Goal: Task Accomplishment & Management: Manage account settings

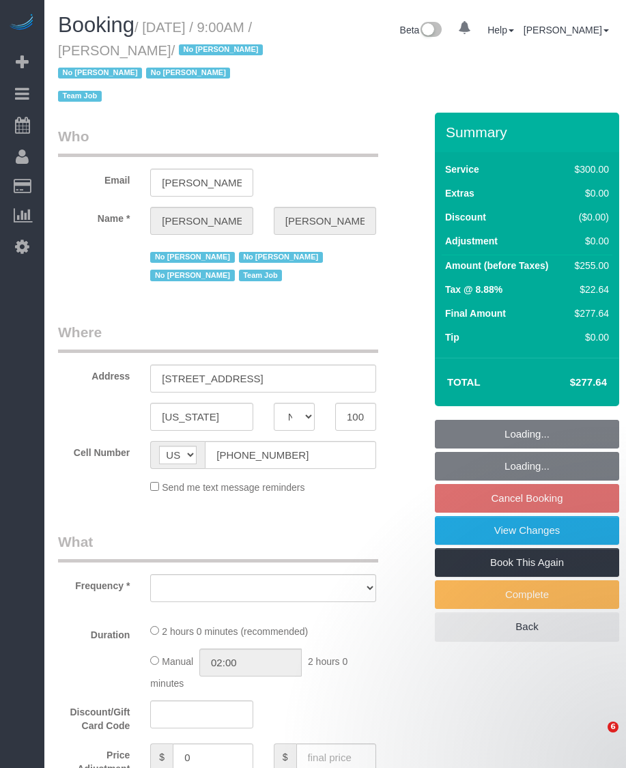
select select "NY"
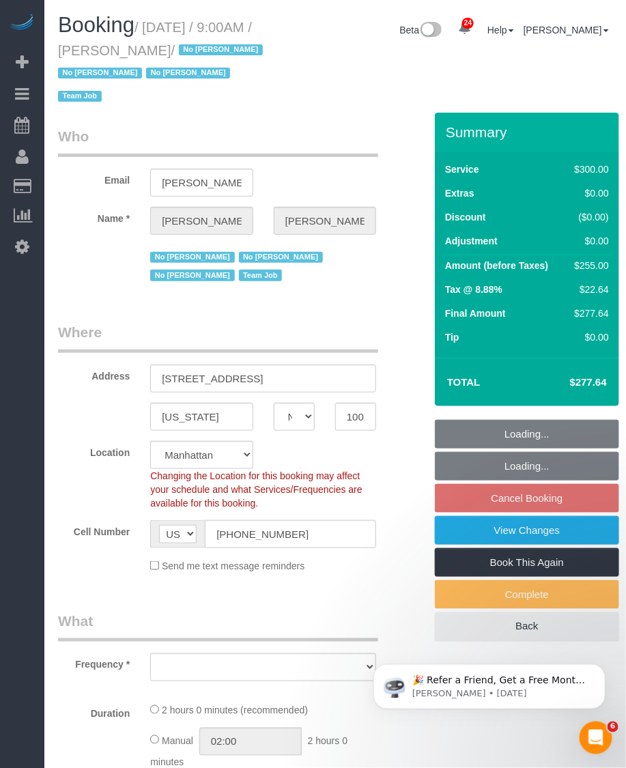
select select "object:902"
select select "number:89"
select select "number:90"
select select "number:15"
select select "number:5"
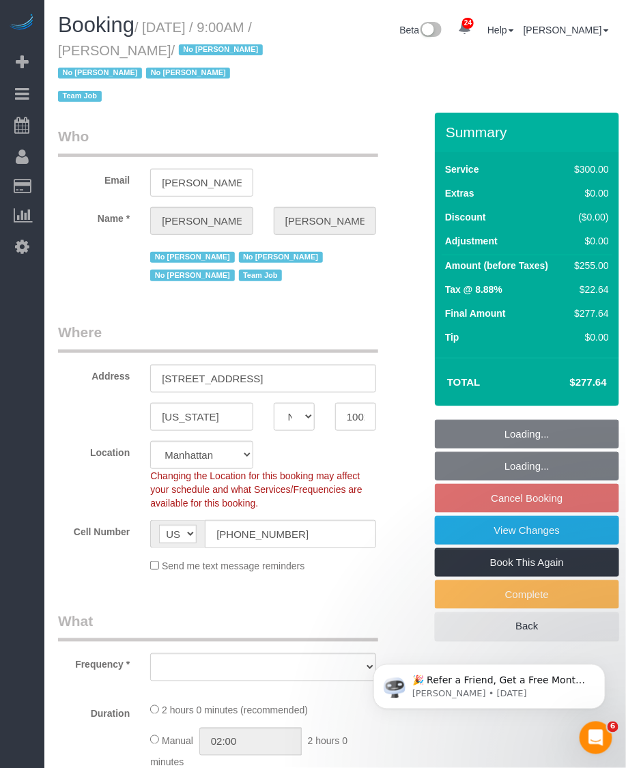
select select "number:21"
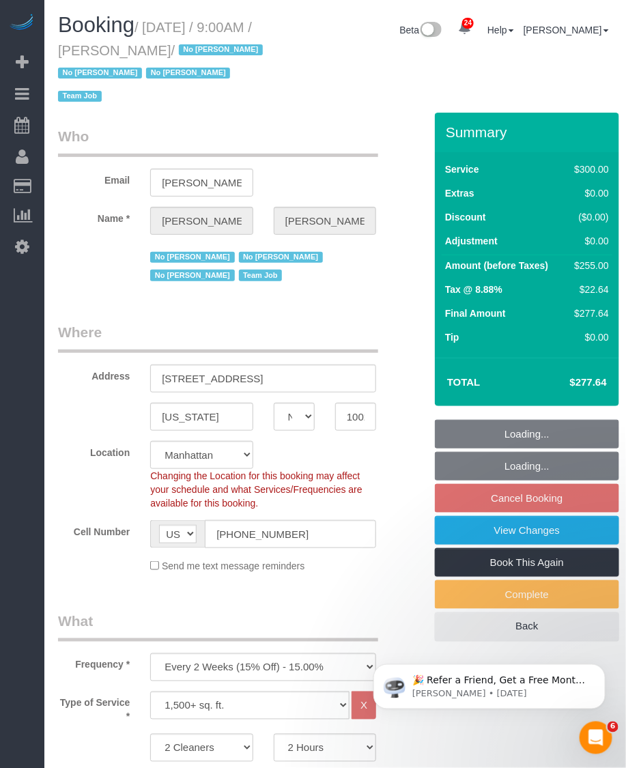
select select "string:stripe-pm_1K1KNp4VGloSiKo7hinMQhFr"
select select "spot2"
select select "object:1530"
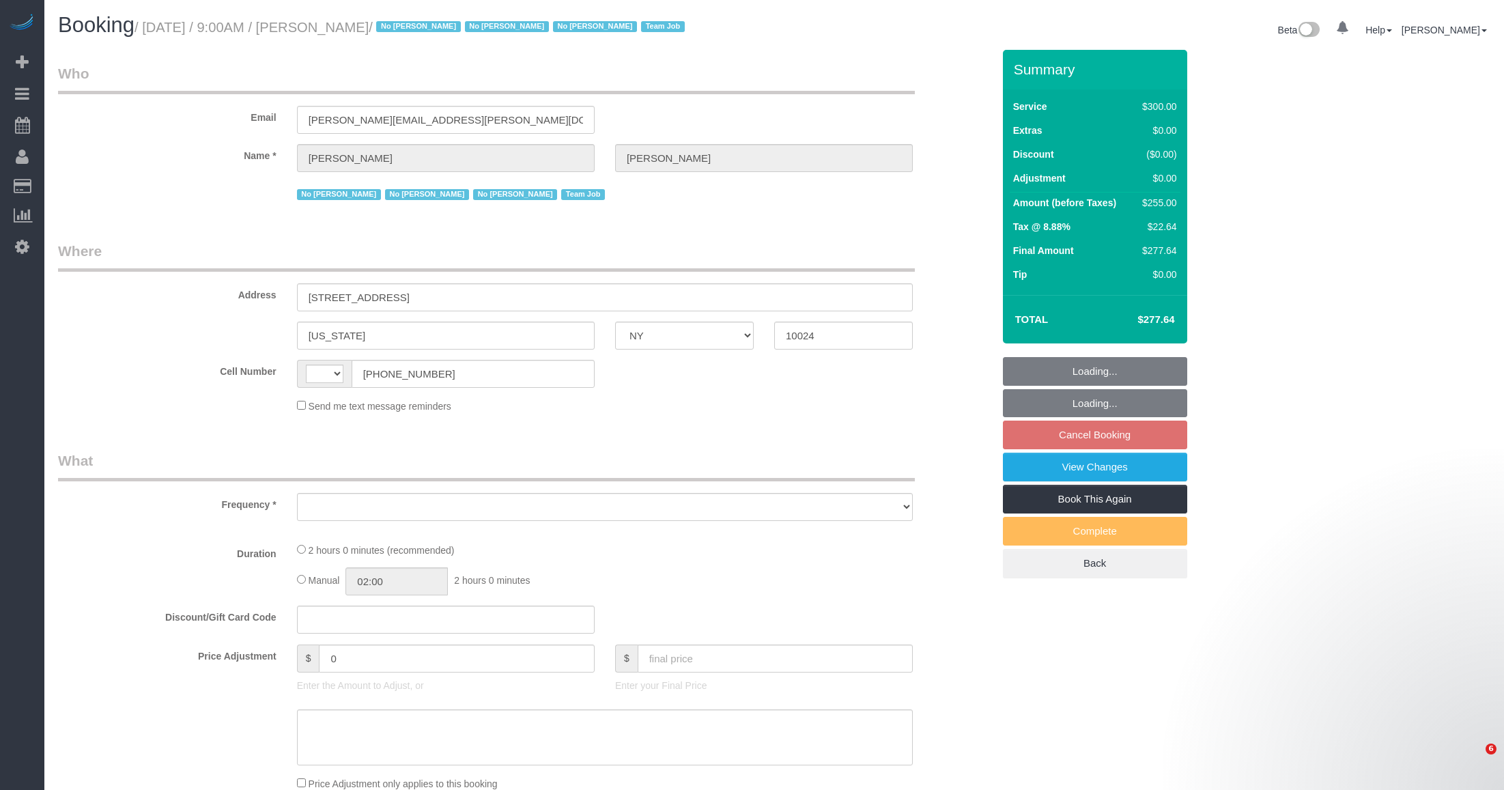
select select "NY"
select select "string:[GEOGRAPHIC_DATA]"
select select "object:577"
select select "number:89"
select select "number:90"
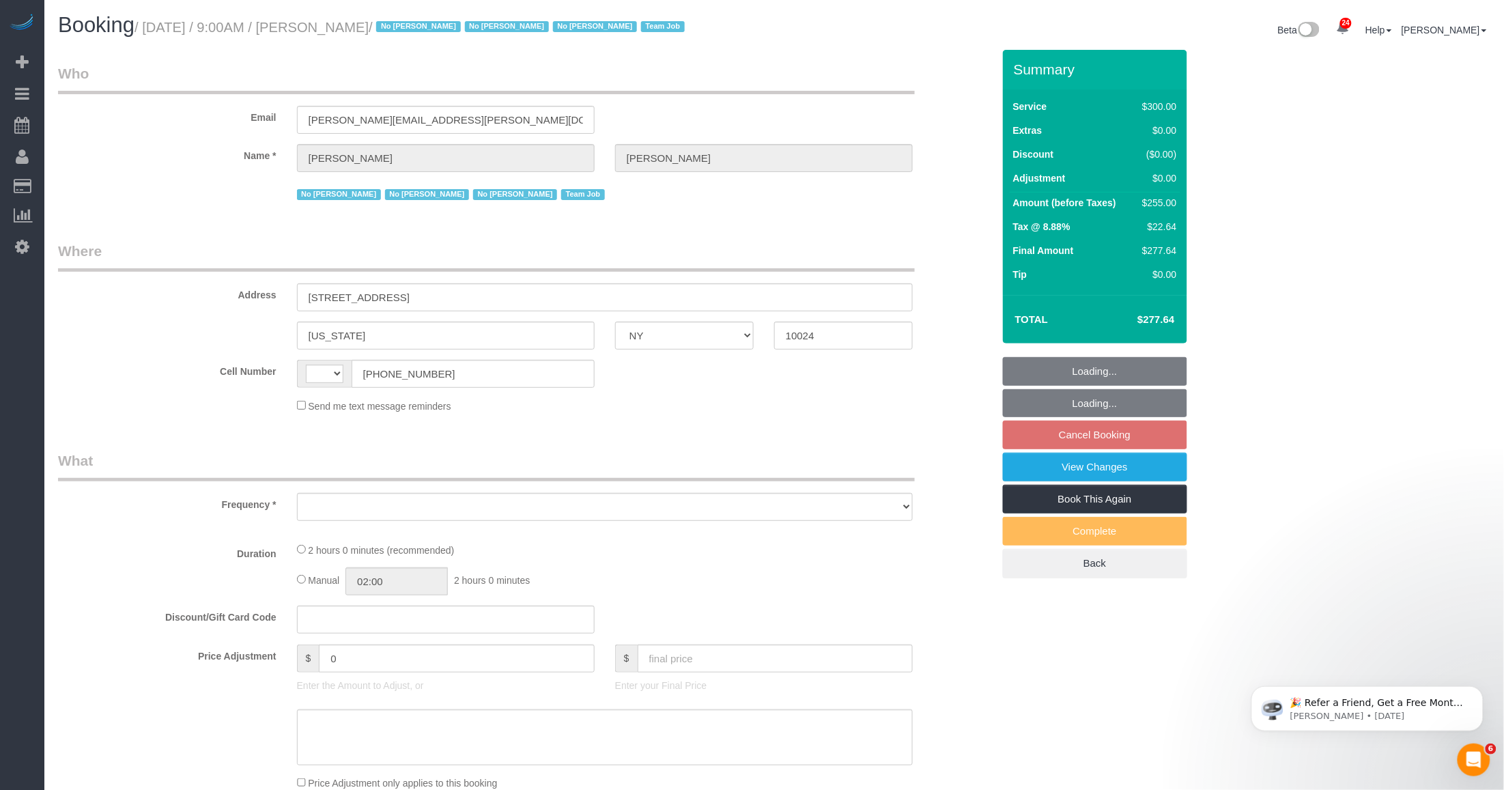
select select "number:15"
select select "number:5"
select select "number:21"
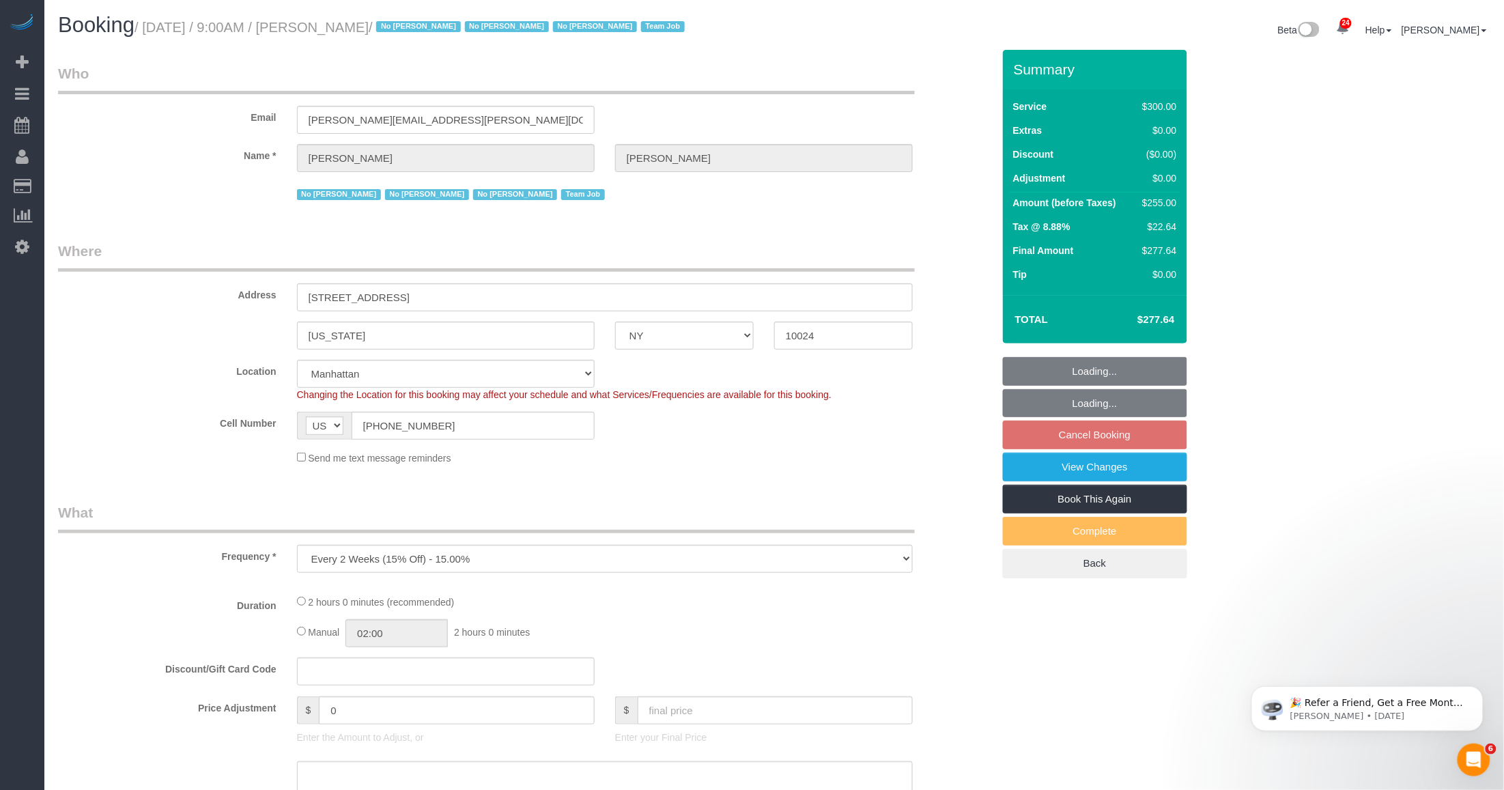
select select "object:997"
select select "string:stripe-pm_1K1KNp4VGloSiKo7hinMQhFr"
select select "spot2"
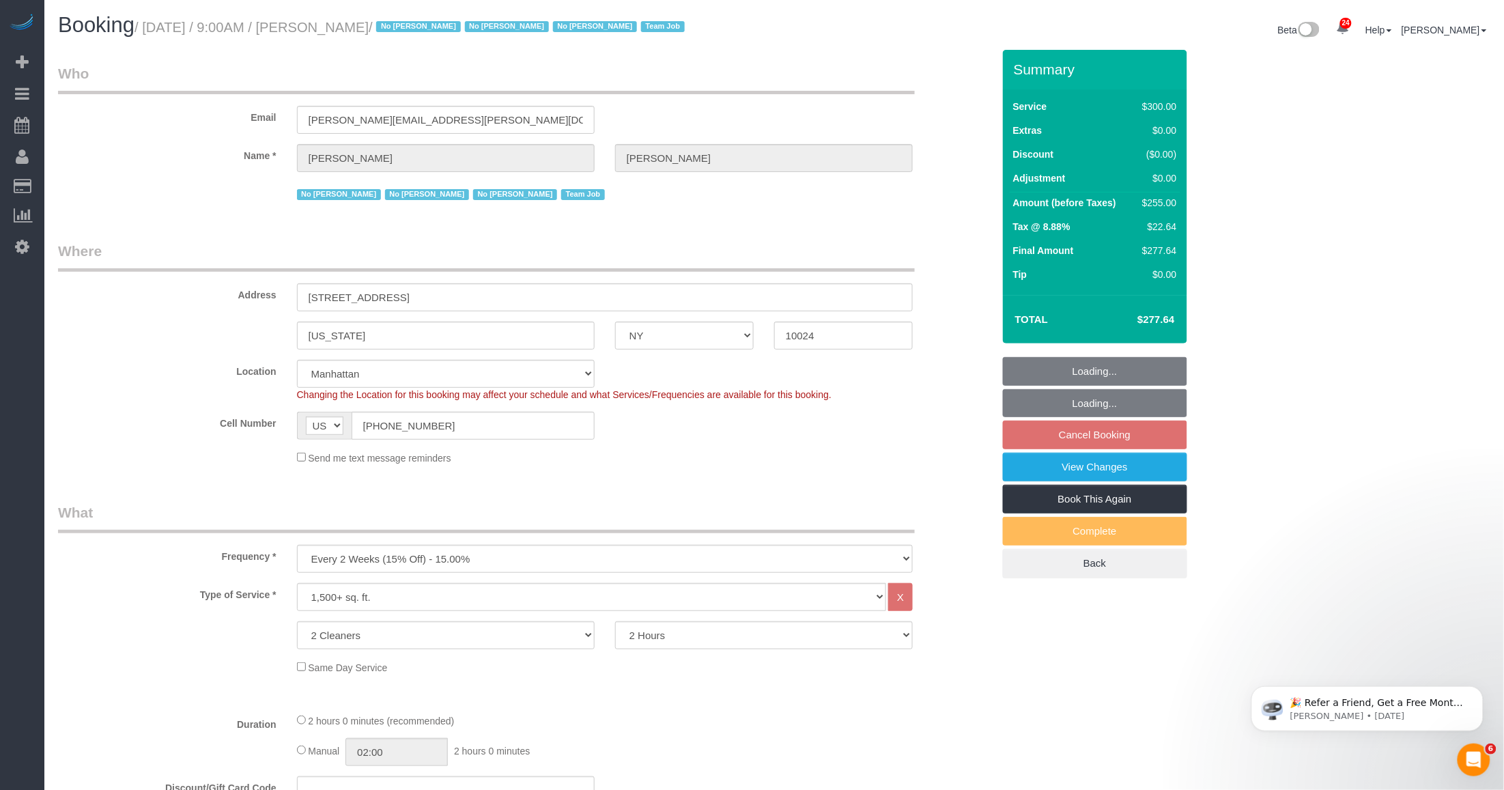
drag, startPoint x: 0, startPoint y: 0, endPoint x: 434, endPoint y: 33, distance: 435.4
click at [434, 33] on small "/ September 24, 2025 / 9:00AM / Laura Deforest / No Ashley Maldonado No Darryl …" at bounding box center [411, 27] width 554 height 15
copy small "September 24, 2025 / 9:00AM / Laura Deforest"
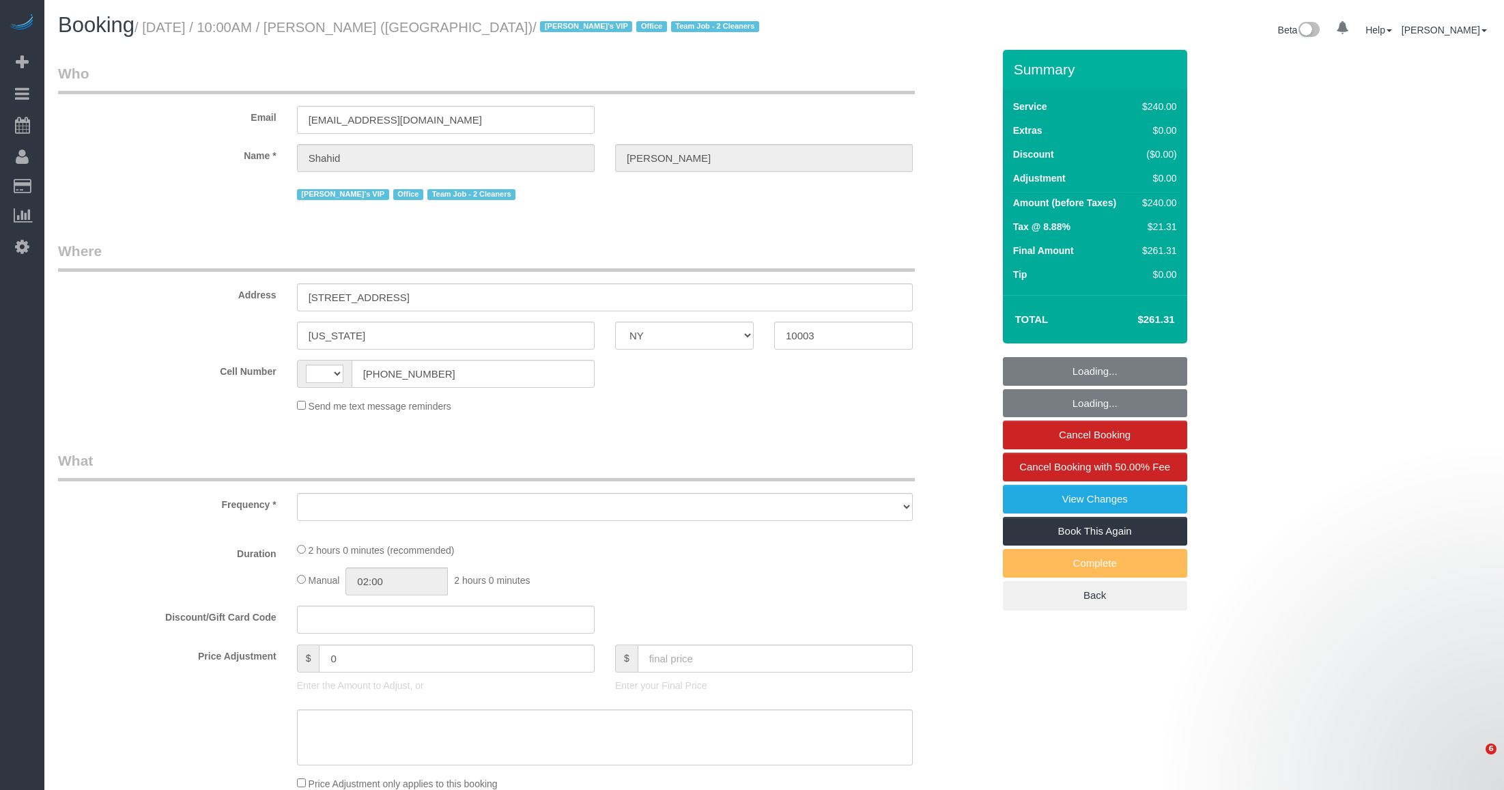
select select "NY"
select select "string:[GEOGRAPHIC_DATA]"
select select "object:581"
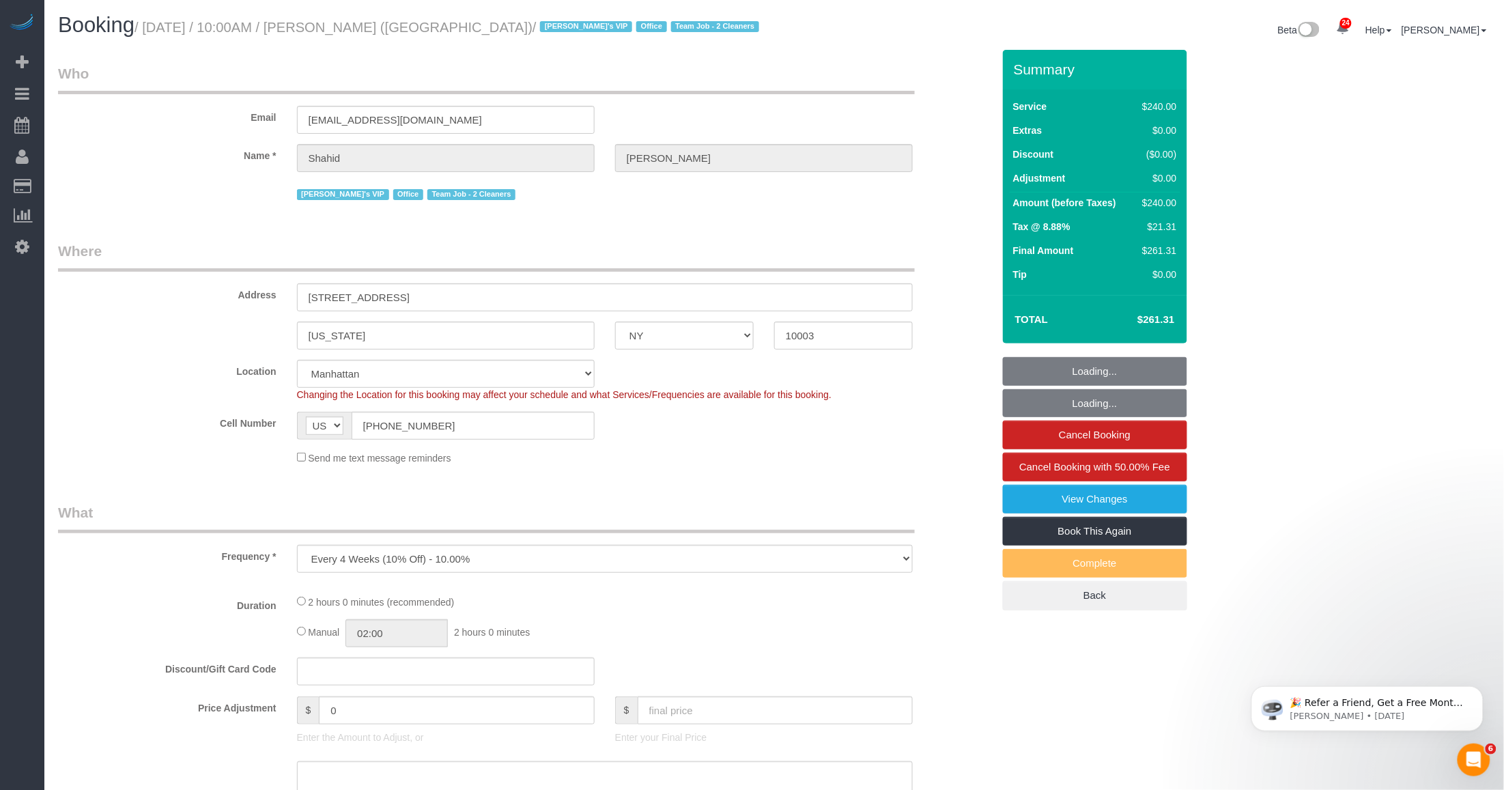
select select "2"
select select "120"
select select "number:57"
select select "number:90"
select select "number:15"
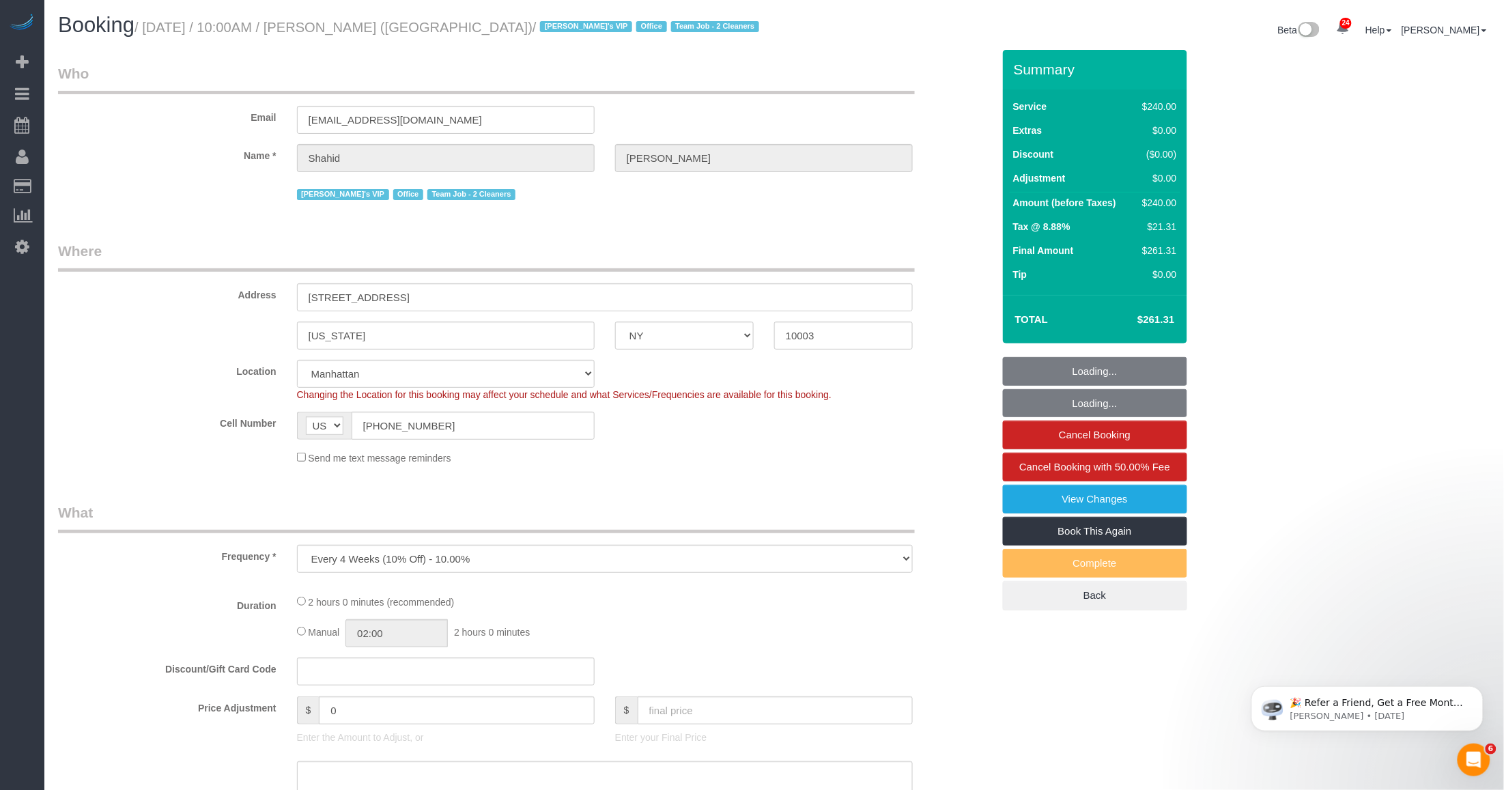
select select "number:7"
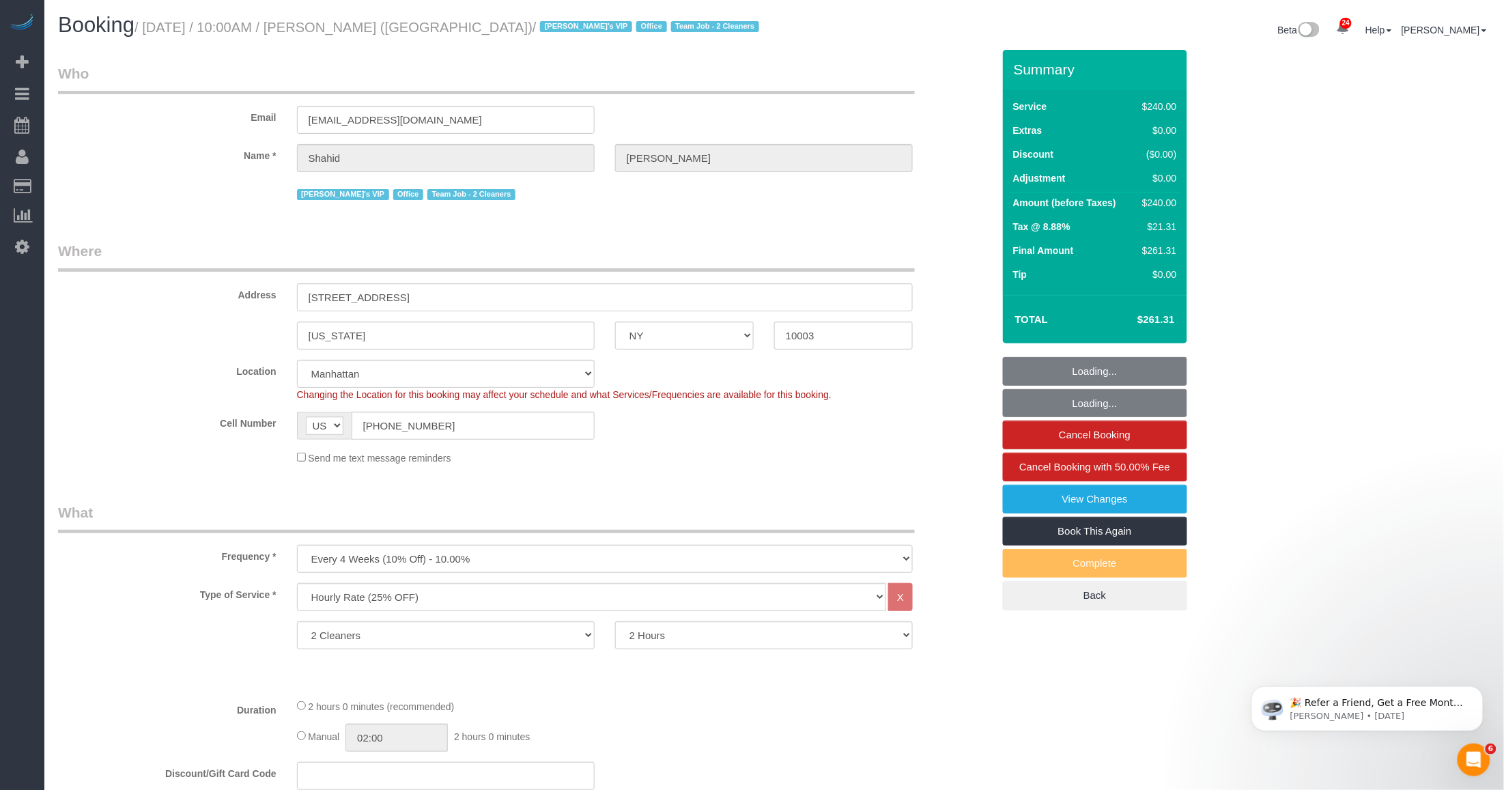
select select "object:1589"
select select "string:stripe-pm_1RTpF94VGloSiKo7Fvnx2UA9"
select select "spot1"
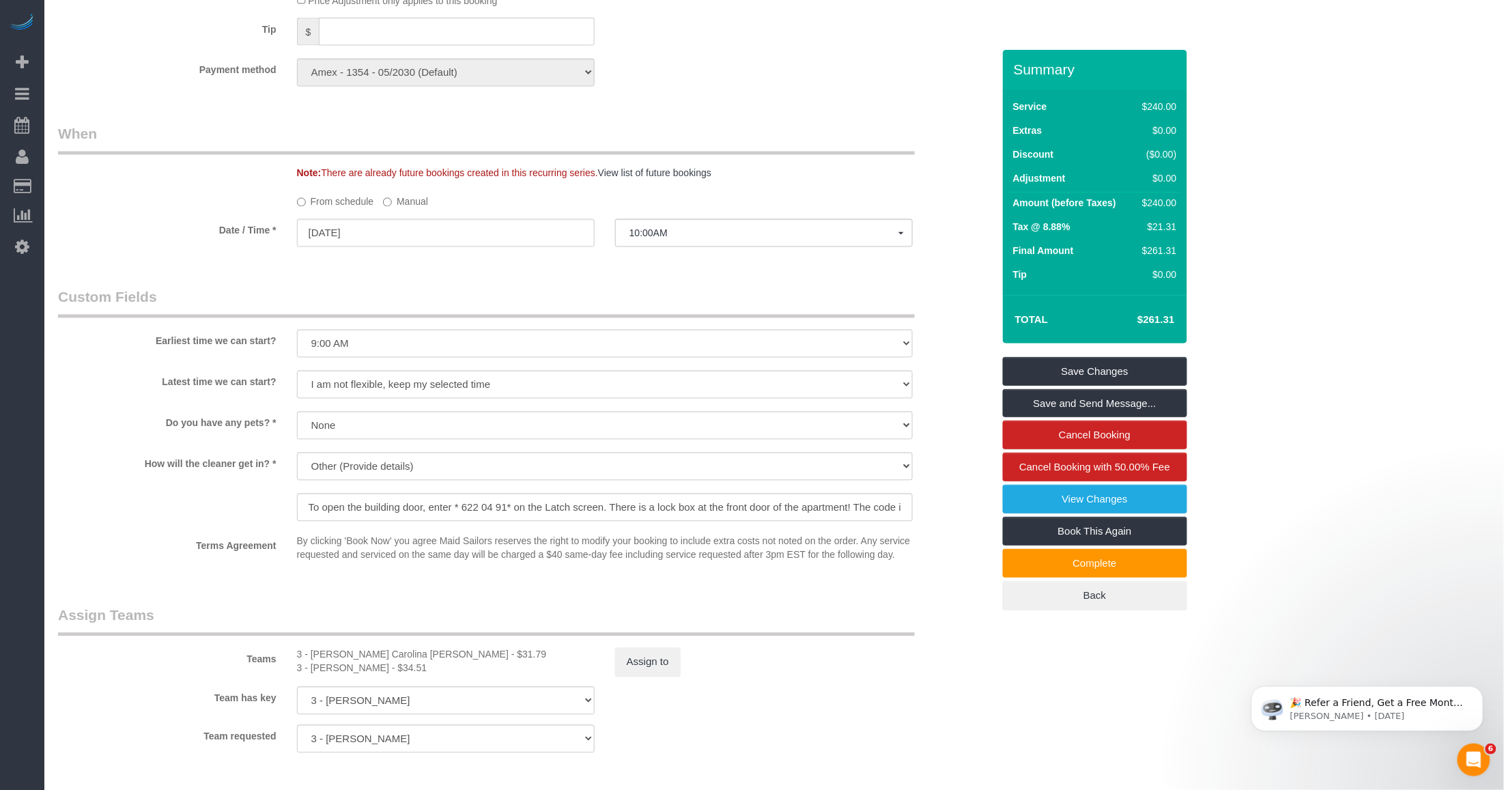
scroll to position [1195, 0]
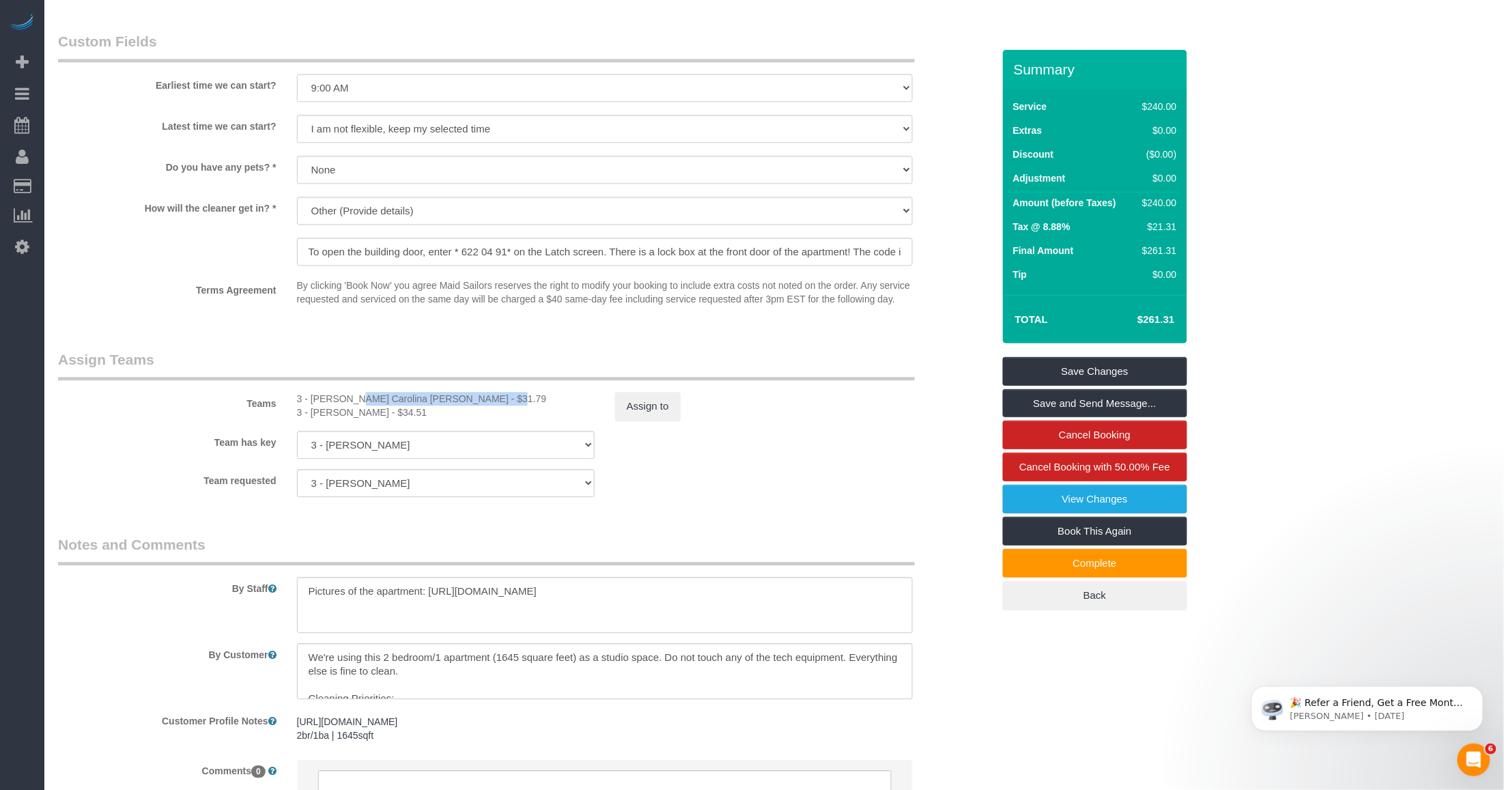
drag, startPoint x: 311, startPoint y: 397, endPoint x: 458, endPoint y: 404, distance: 147.6
click at [458, 404] on div "3 - Andreina Carolina Manrique Lopez - $31.79" at bounding box center [446, 399] width 298 height 14
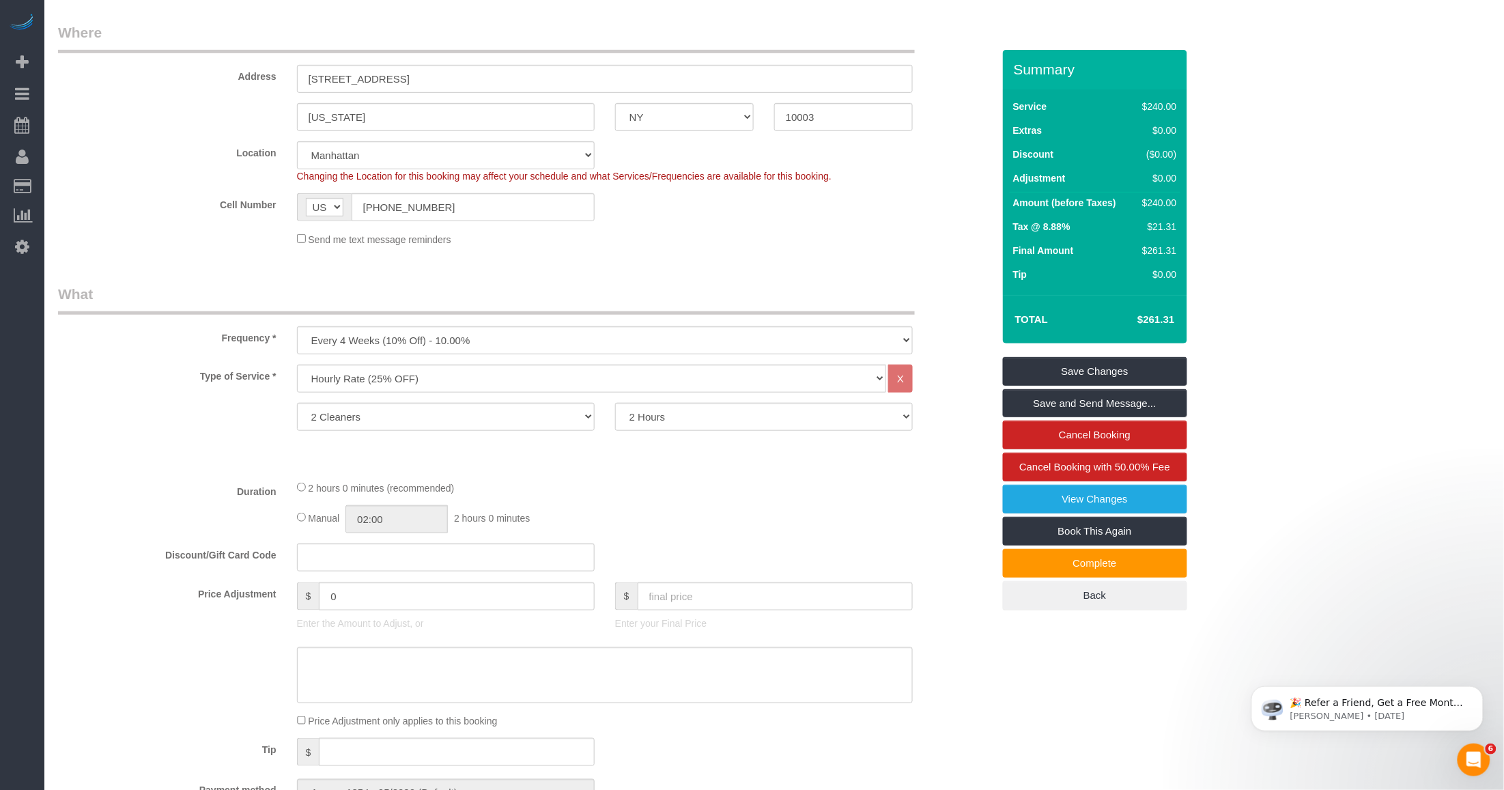
scroll to position [0, 0]
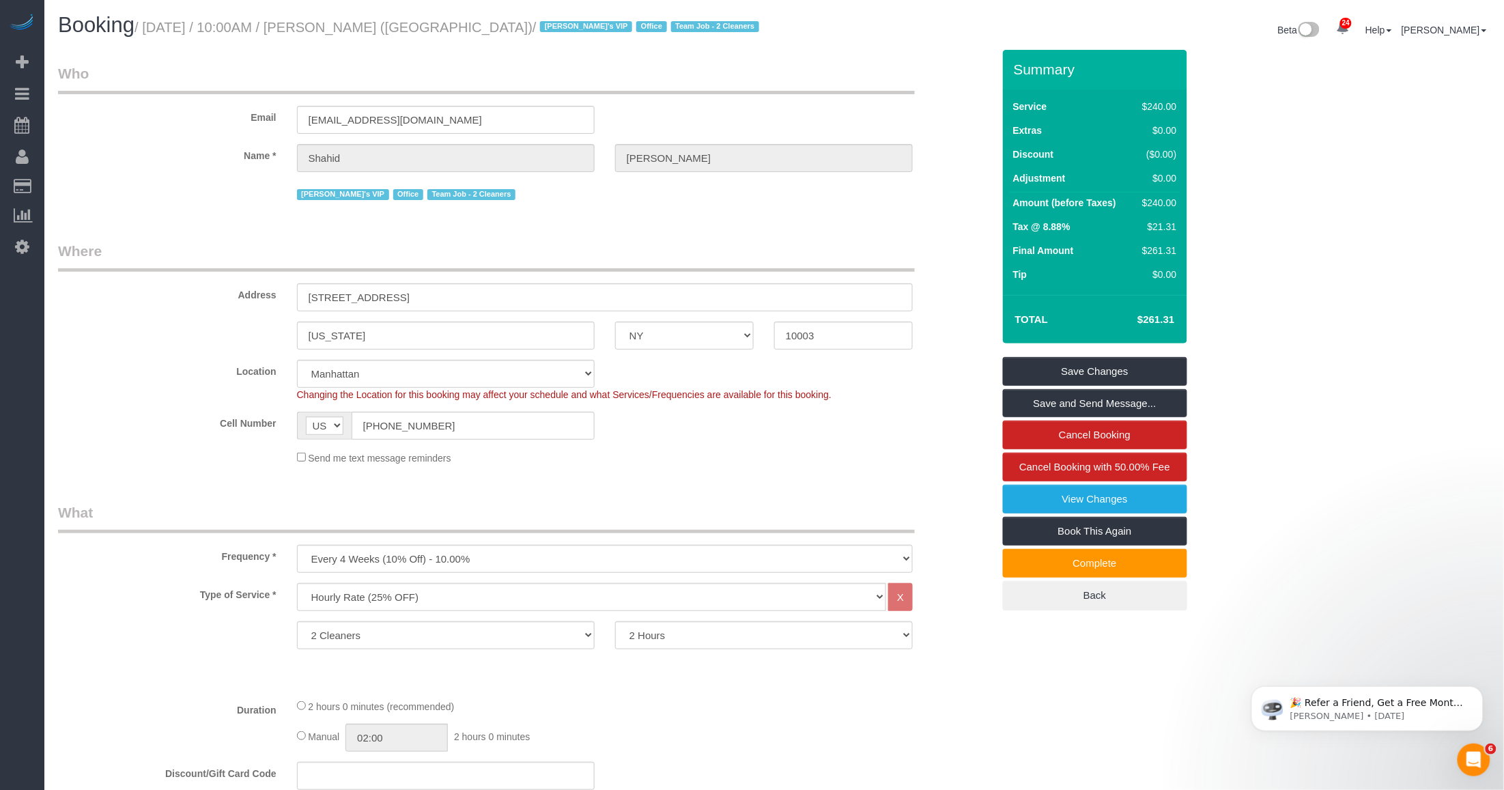
drag, startPoint x: 147, startPoint y: 24, endPoint x: 505, endPoint y: 28, distance: 358.4
click at [505, 28] on small "/ September 21, 2025 / 10:00AM / Shahid Samuels (Unwell) / Jacky's VIP Office T…" at bounding box center [448, 27] width 629 height 15
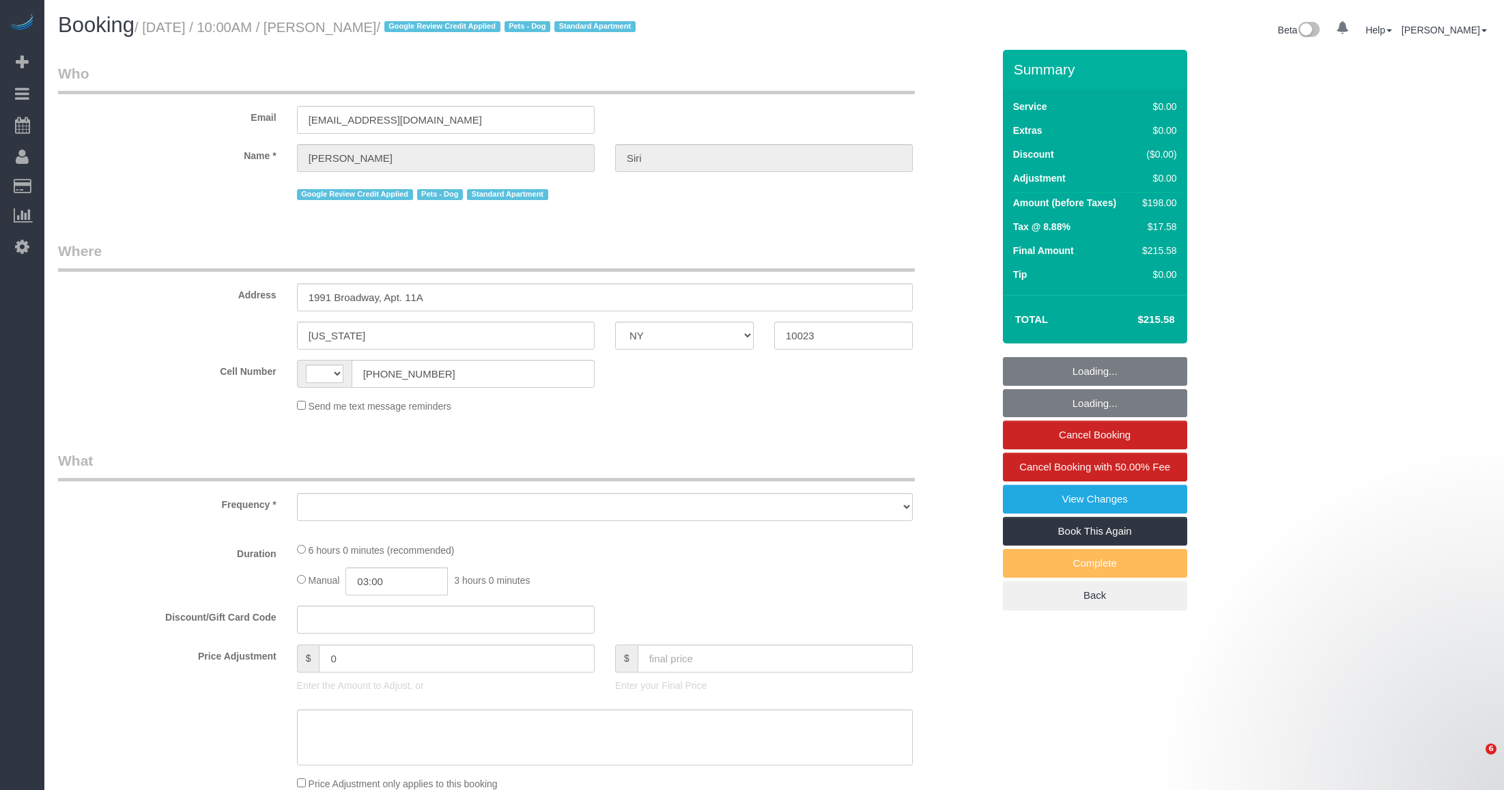
select select "NY"
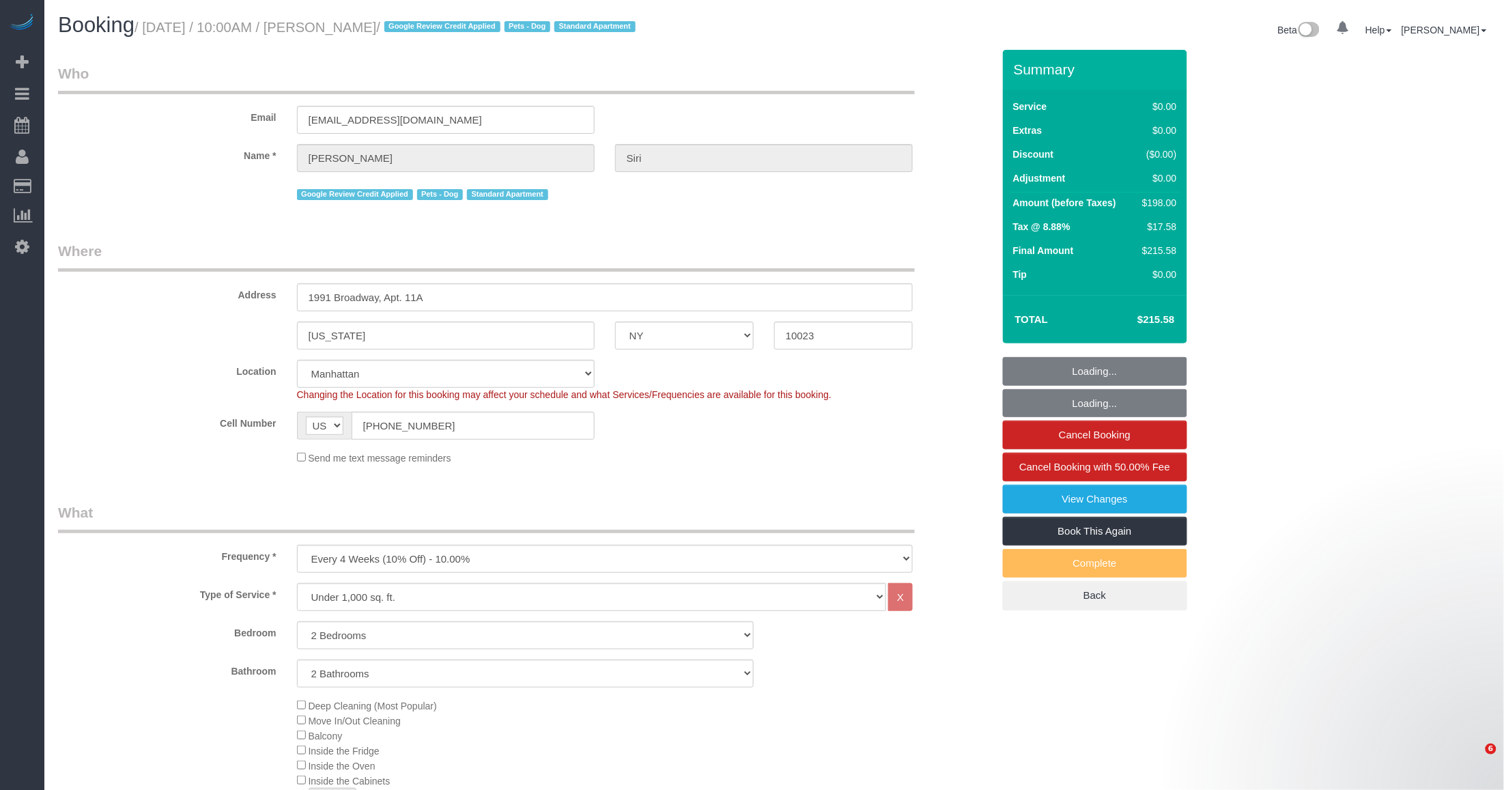
select select "string:[GEOGRAPHIC_DATA]"
select select "object:682"
select select "string:stripe-pm_1R48No4VGloSiKo7XNuL8WAw"
select select "object:1539"
select select "spot1"
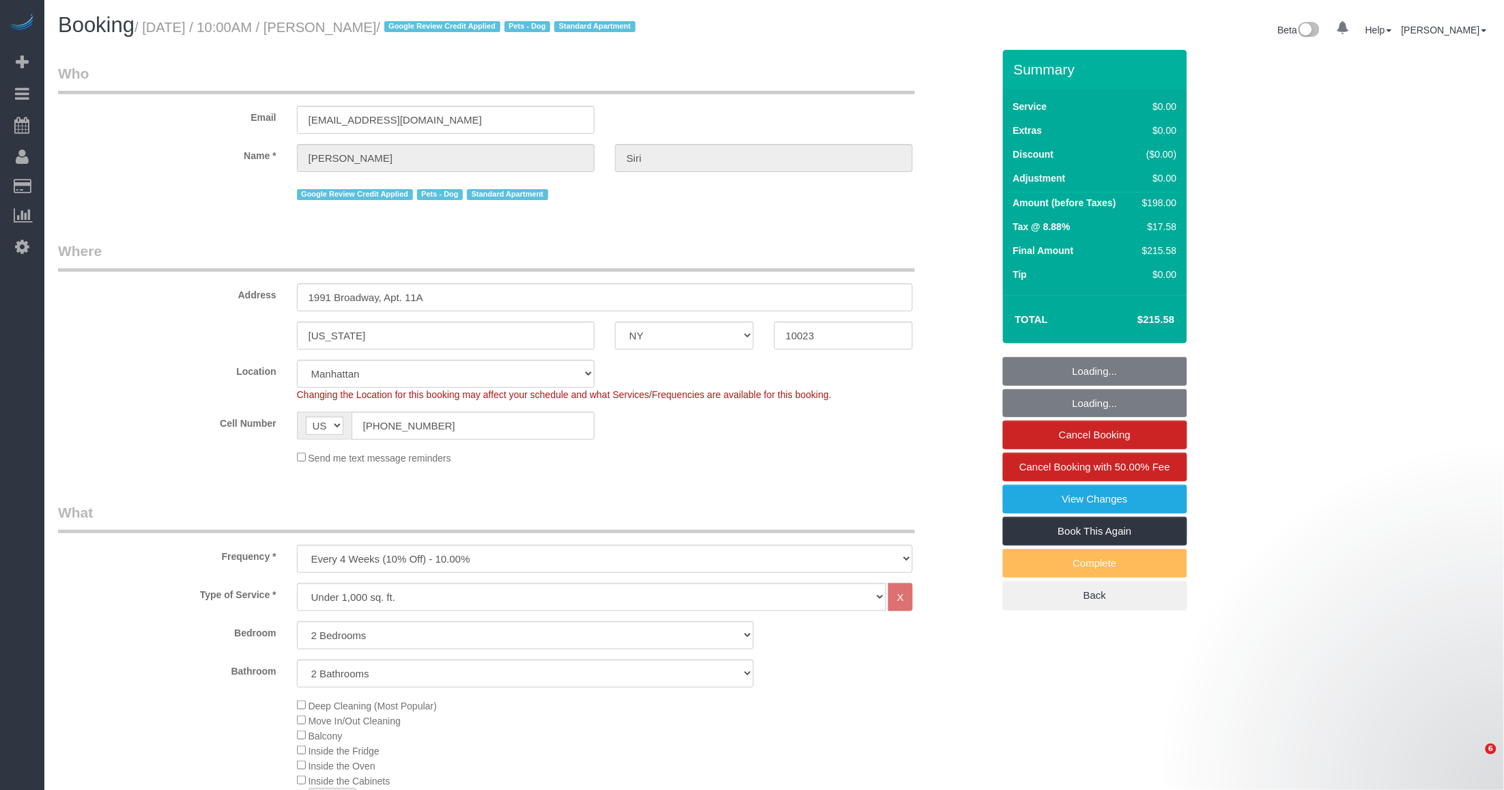
select select "2"
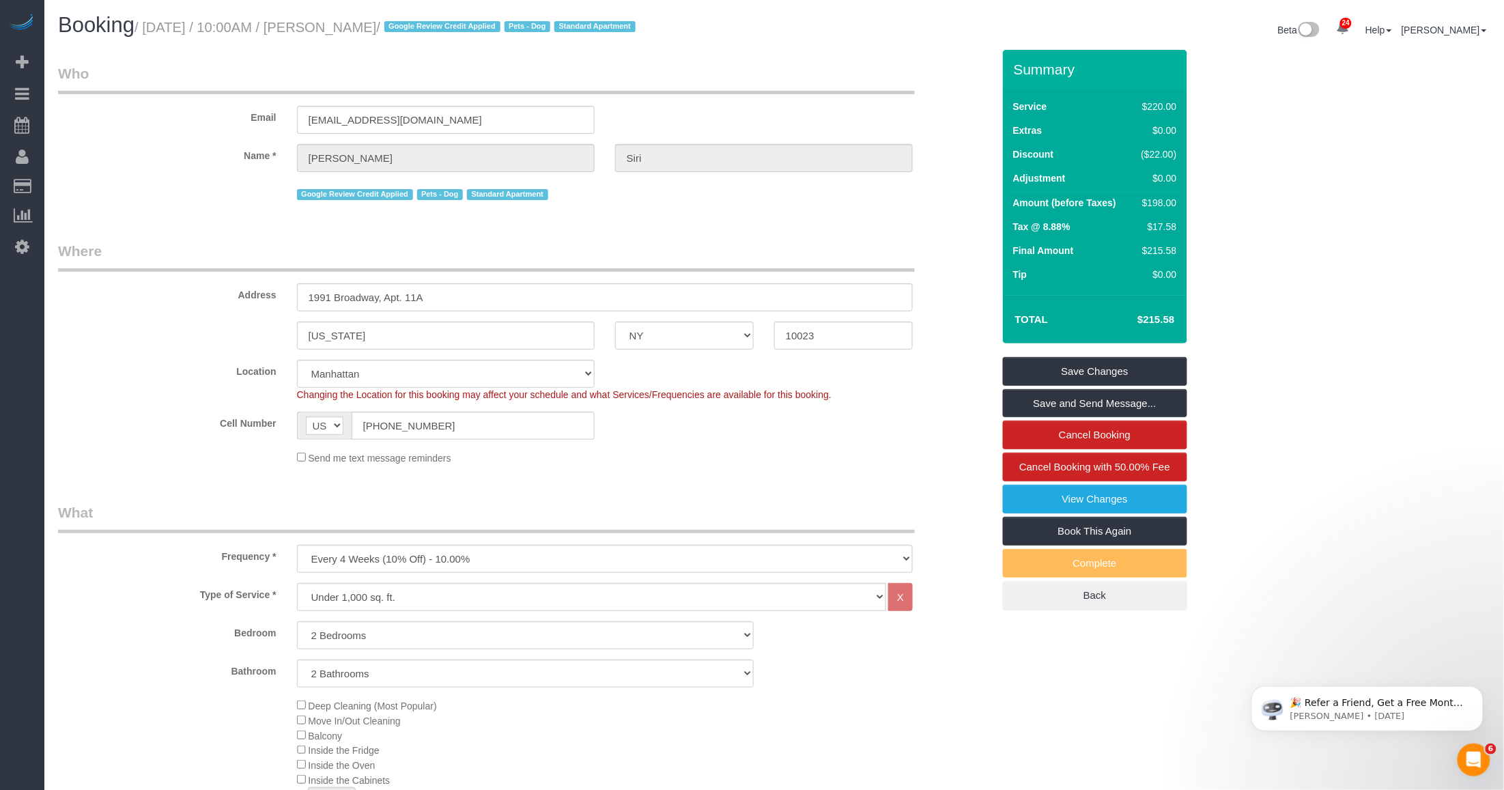
drag, startPoint x: 205, startPoint y: 45, endPoint x: 169, endPoint y: 32, distance: 37.8
click at [200, 40] on div "Booking / [DATE] / 10:00AM / [PERSON_NAME] / Google Review Credit Applied Pets …" at bounding box center [774, 32] width 1453 height 36
drag, startPoint x: 169, startPoint y: 32, endPoint x: 150, endPoint y: 25, distance: 20.5
click at [150, 25] on small "/ [DATE] / 10:00AM / [PERSON_NAME] / Google Review Credit Applied Pets - Dog St…" at bounding box center [386, 27] width 505 height 15
drag, startPoint x: 222, startPoint y: 22, endPoint x: 420, endPoint y: 23, distance: 198.0
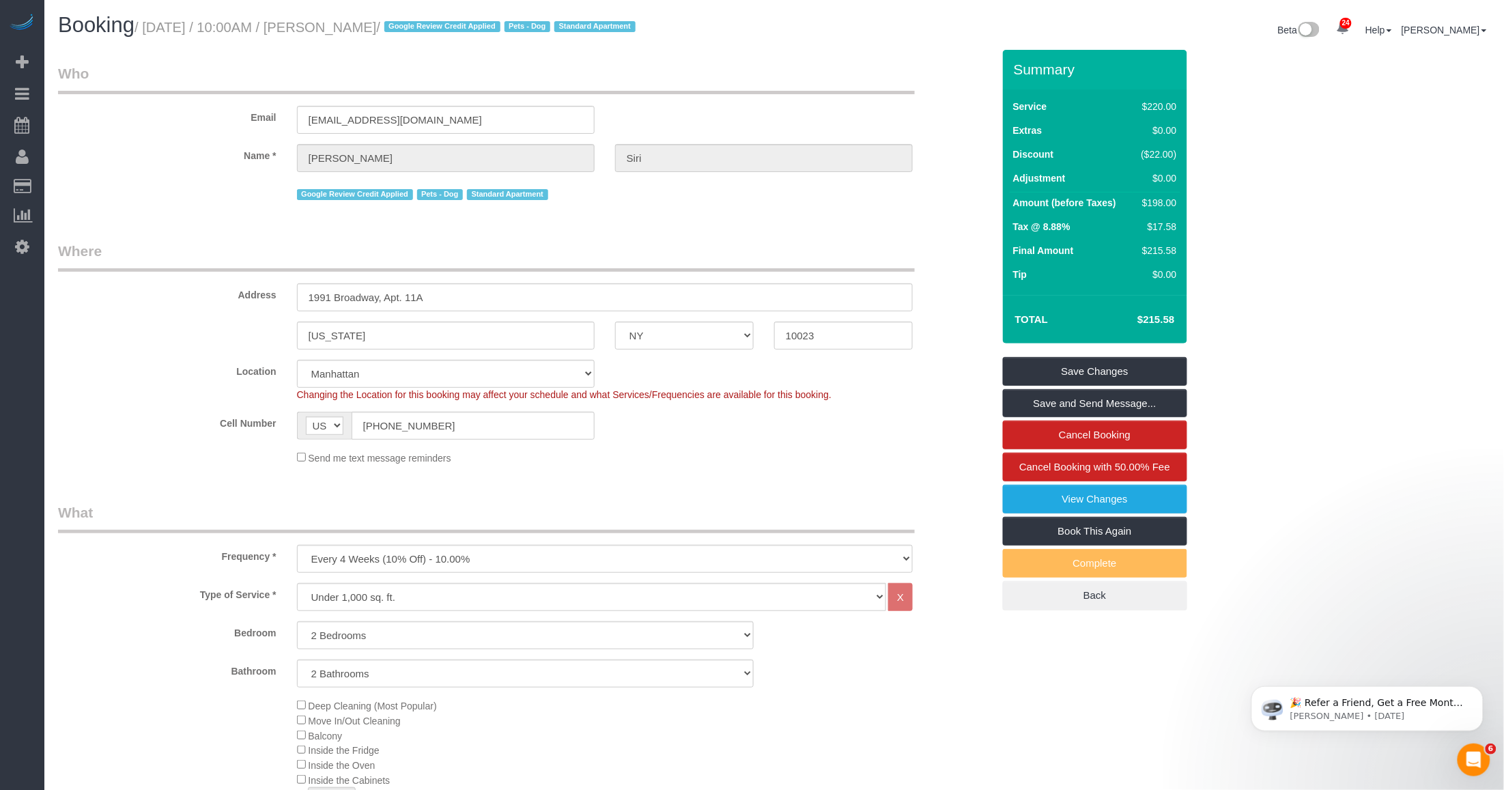
click at [420, 23] on small "/ September 22, 2025 / 10:00AM / Simona Siri / Google Review Credit Applied Pet…" at bounding box center [386, 27] width 505 height 15
copy small "September 22, 2025 / 10:00AM / Simona Siri"
drag, startPoint x: 165, startPoint y: 53, endPoint x: 152, endPoint y: 32, distance: 24.6
drag, startPoint x: 150, startPoint y: 25, endPoint x: 423, endPoint y: 25, distance: 273.1
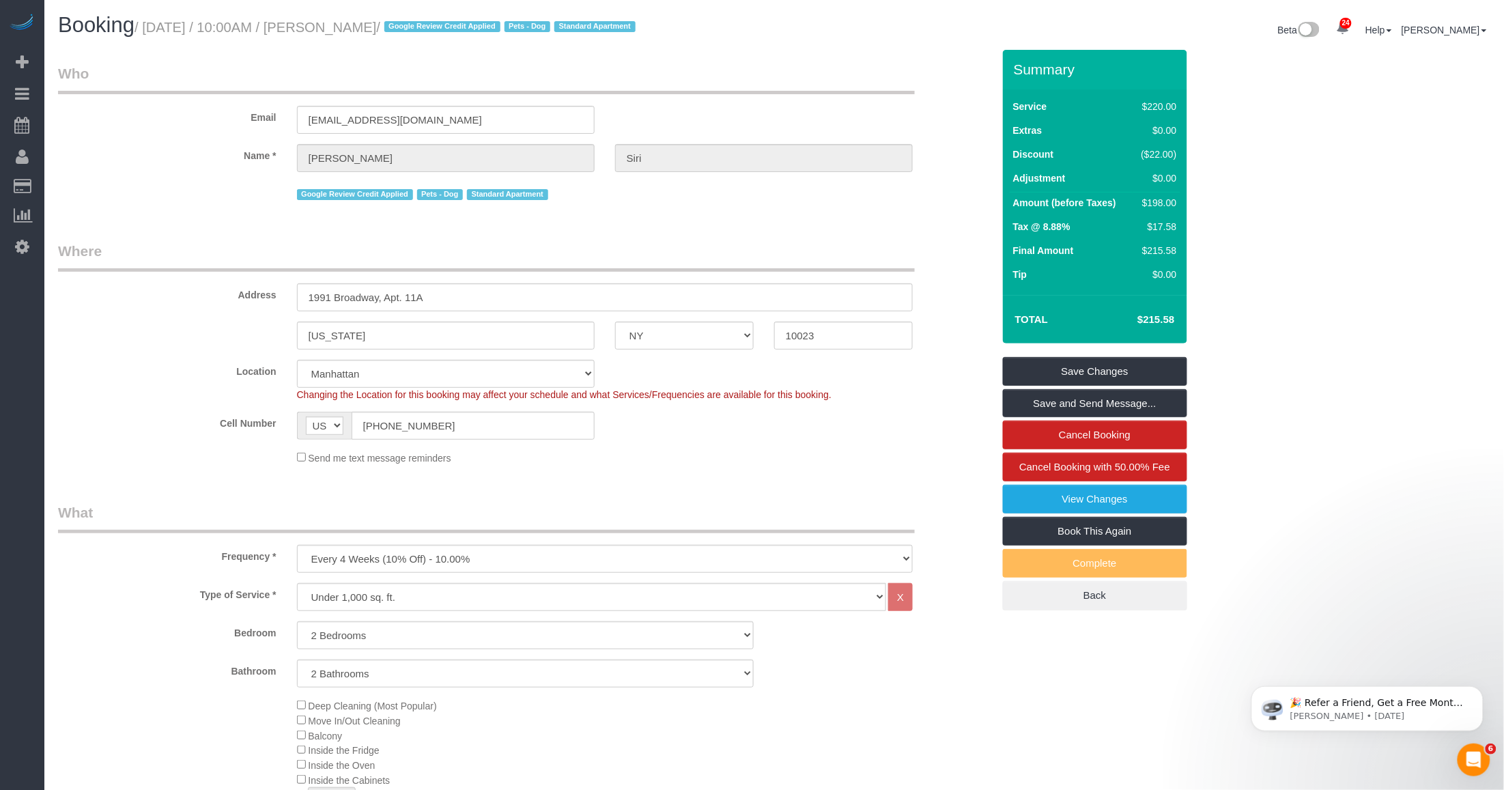
click at [423, 25] on small "/ September 22, 2025 / 10:00AM / Simona Siri / Google Review Credit Applied Pet…" at bounding box center [386, 27] width 505 height 15
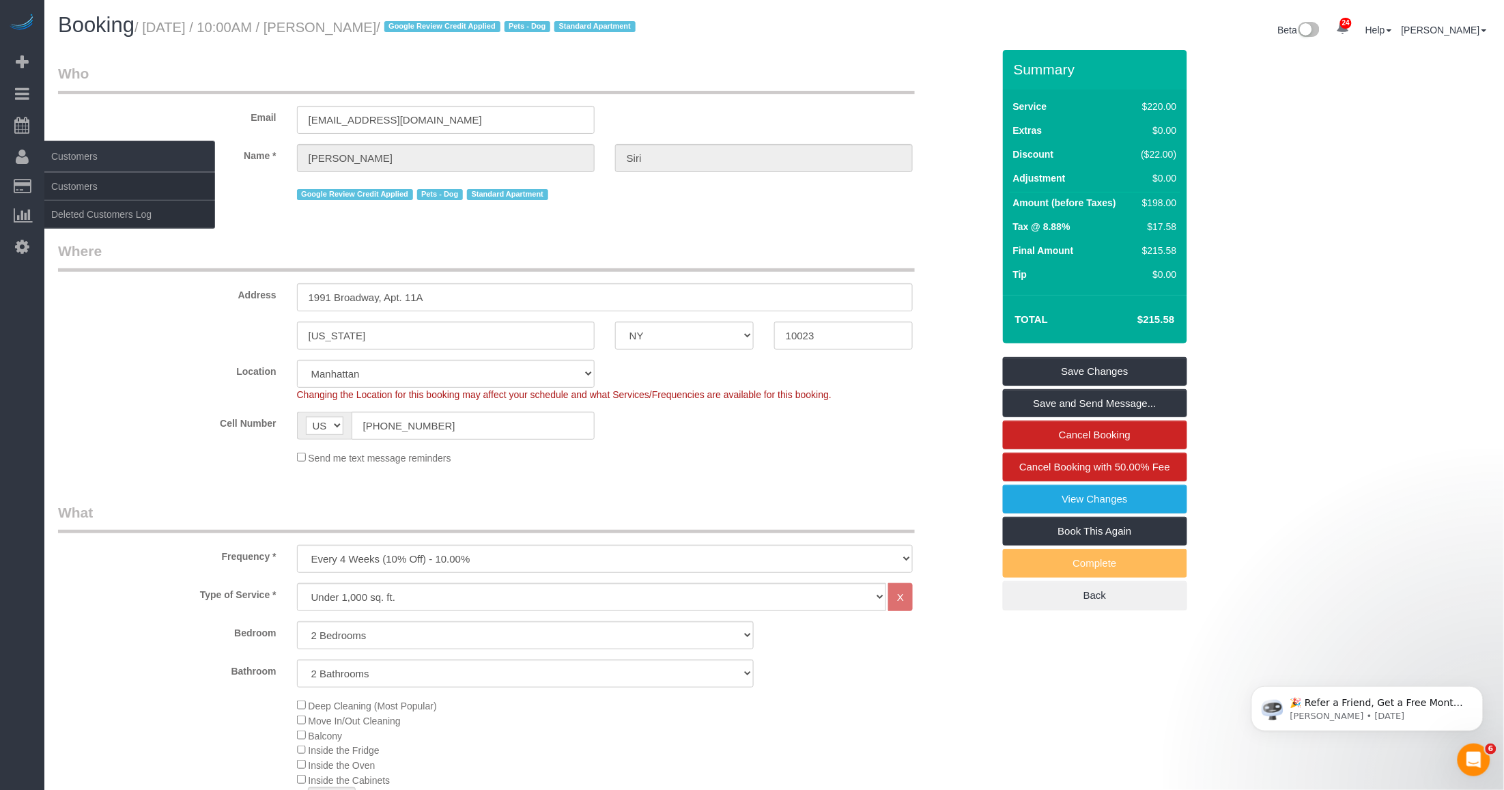
copy small "September 22, 2025 / 10:00AM / Simona Siri"
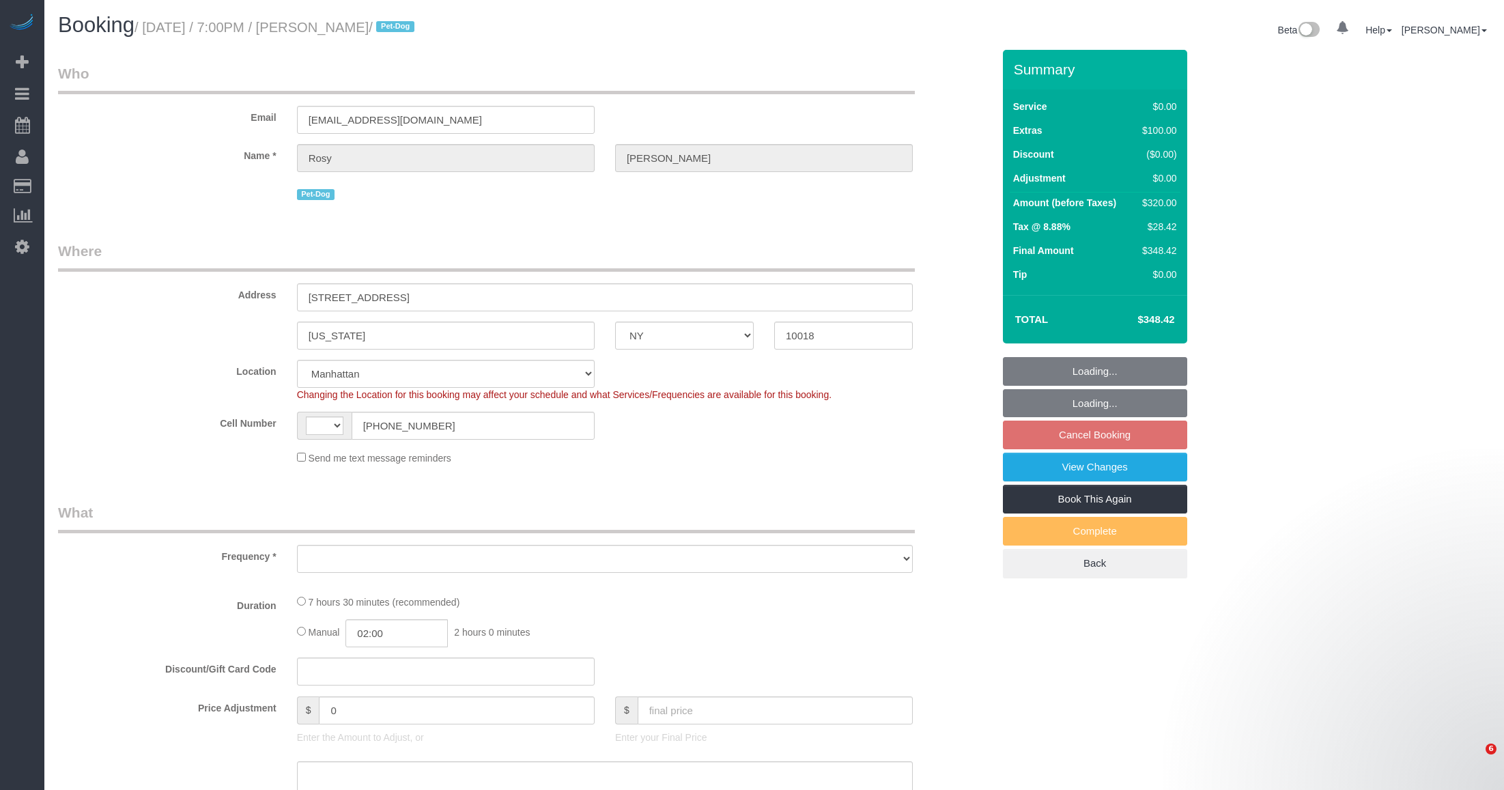
select select "NY"
select select "number:89"
select select "number:90"
select select "number:13"
select select "number:5"
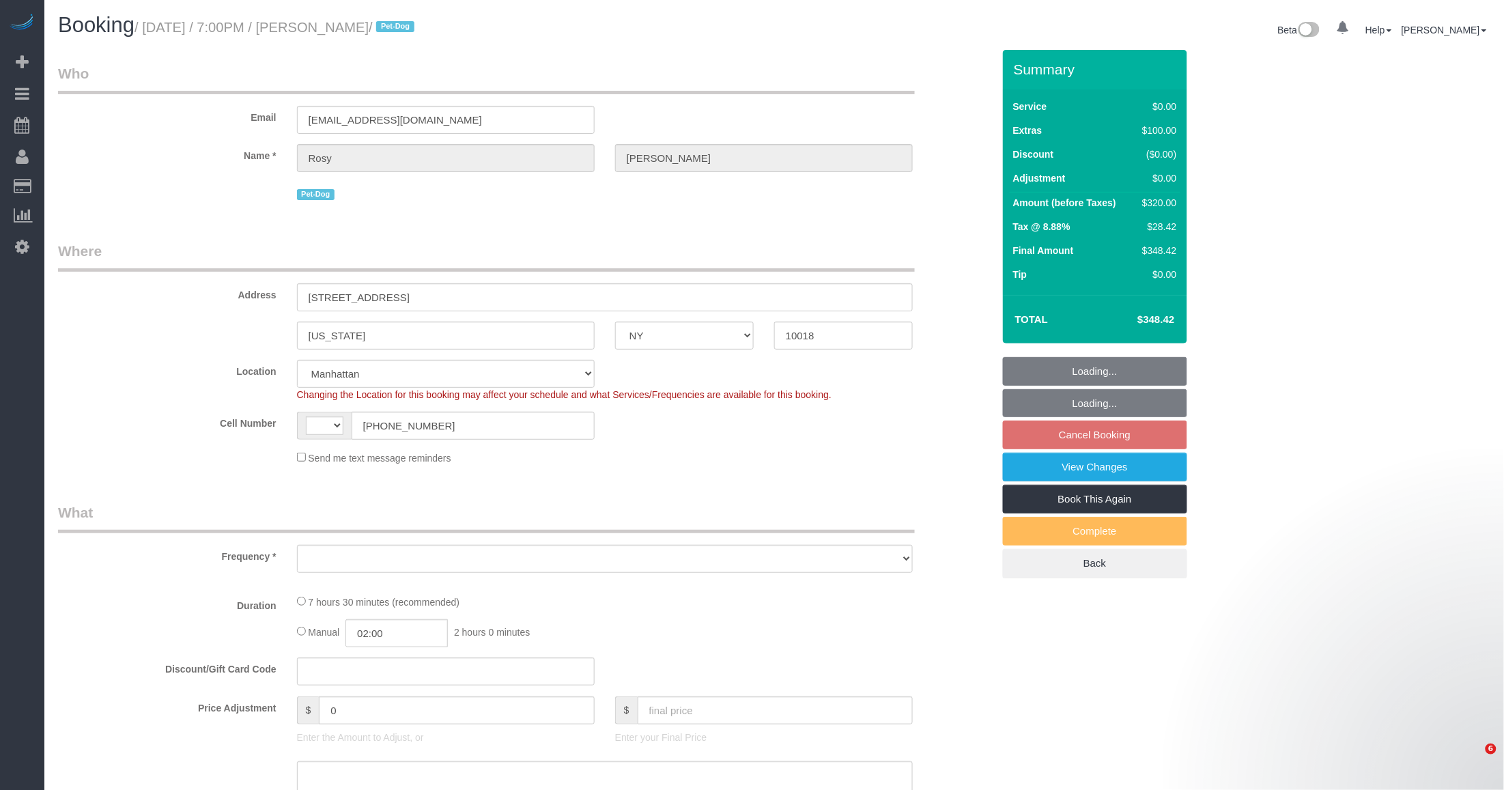
select select "object:716"
select select "string:US"
select select "object:1427"
select select "string:stripe-pm_1Rs7Uq4VGloSiKo7xMFxe4f9"
select select "spot2"
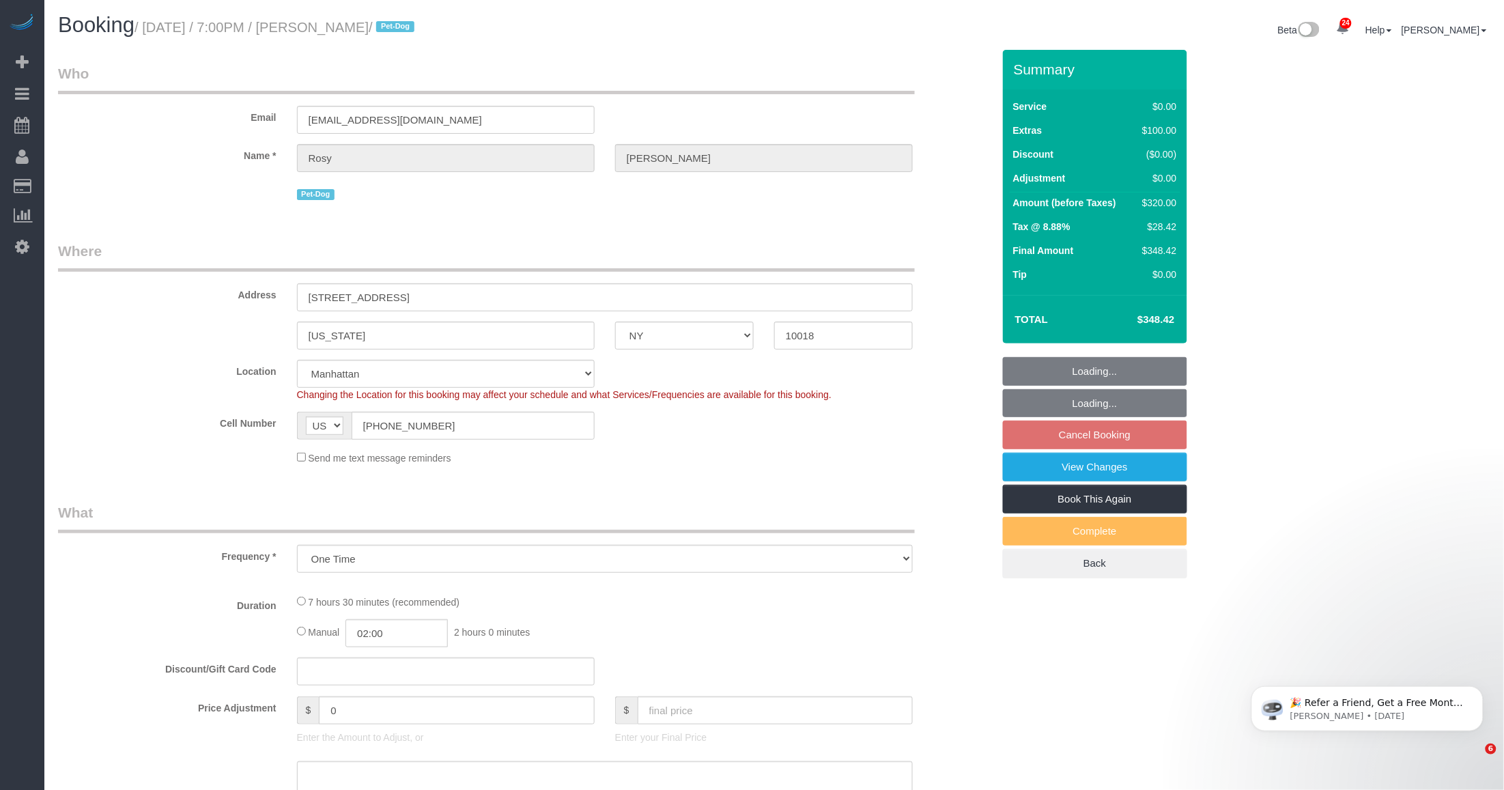
select select "2"
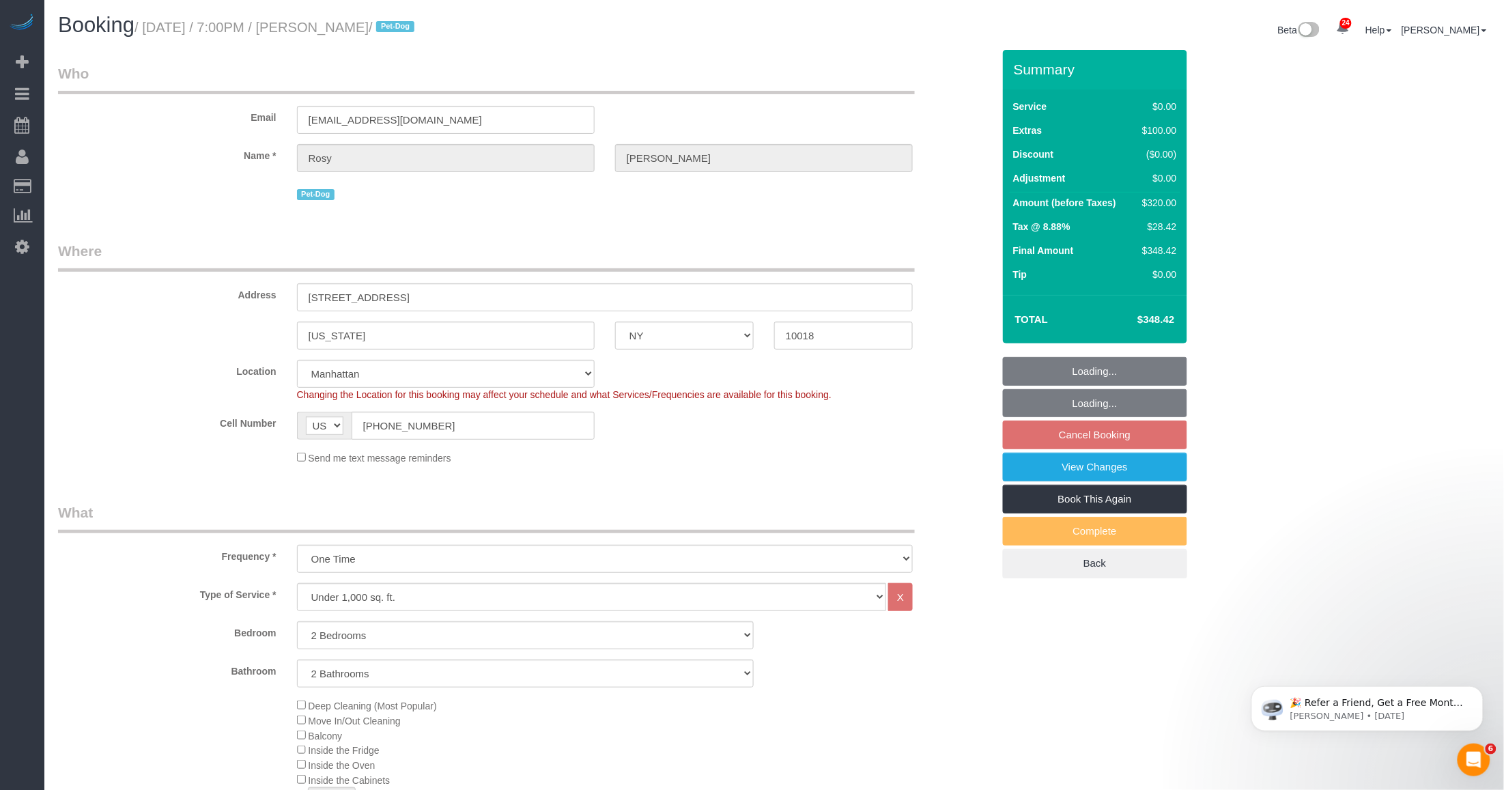
select select "2"
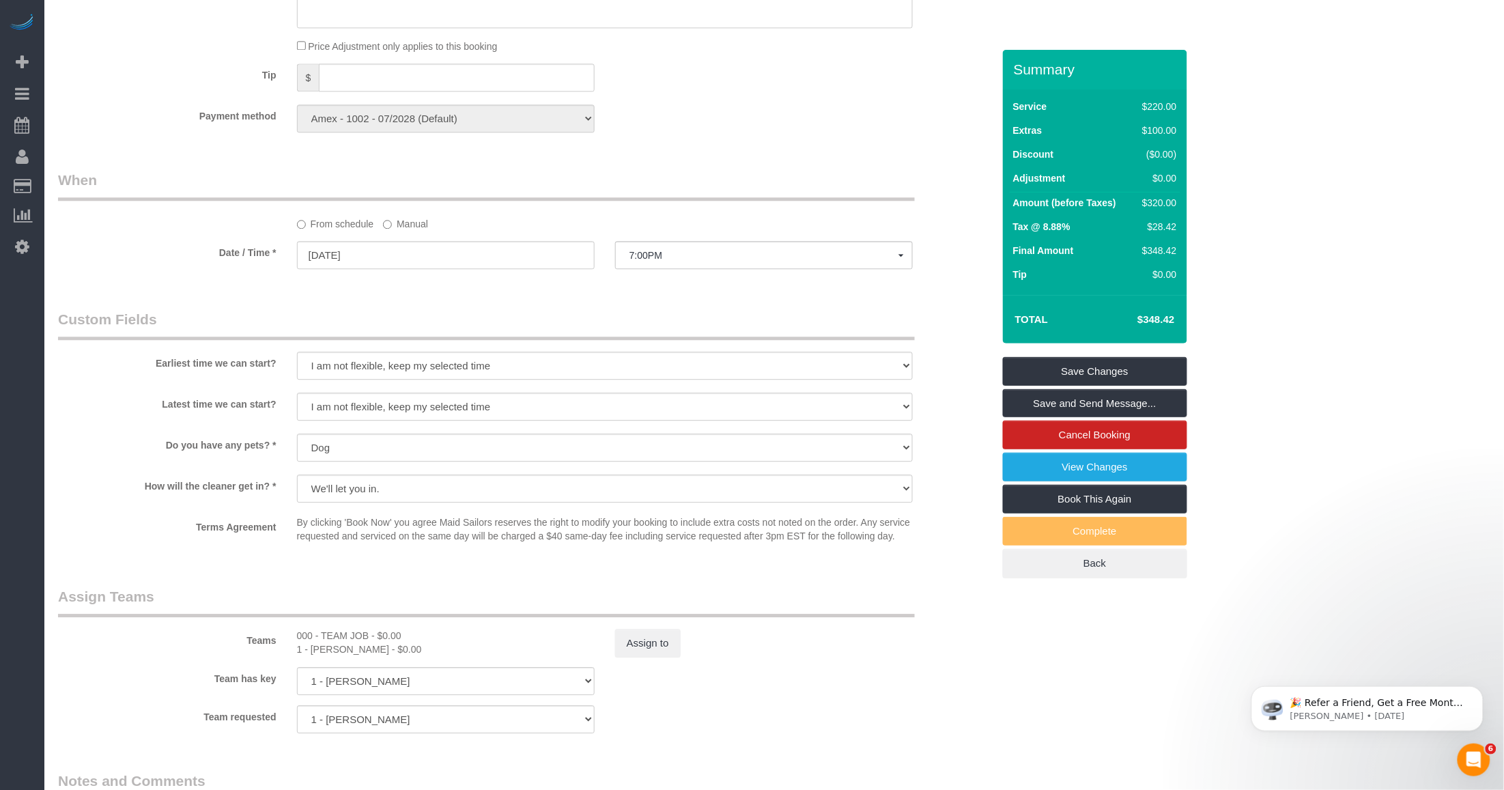
scroll to position [1109, 0]
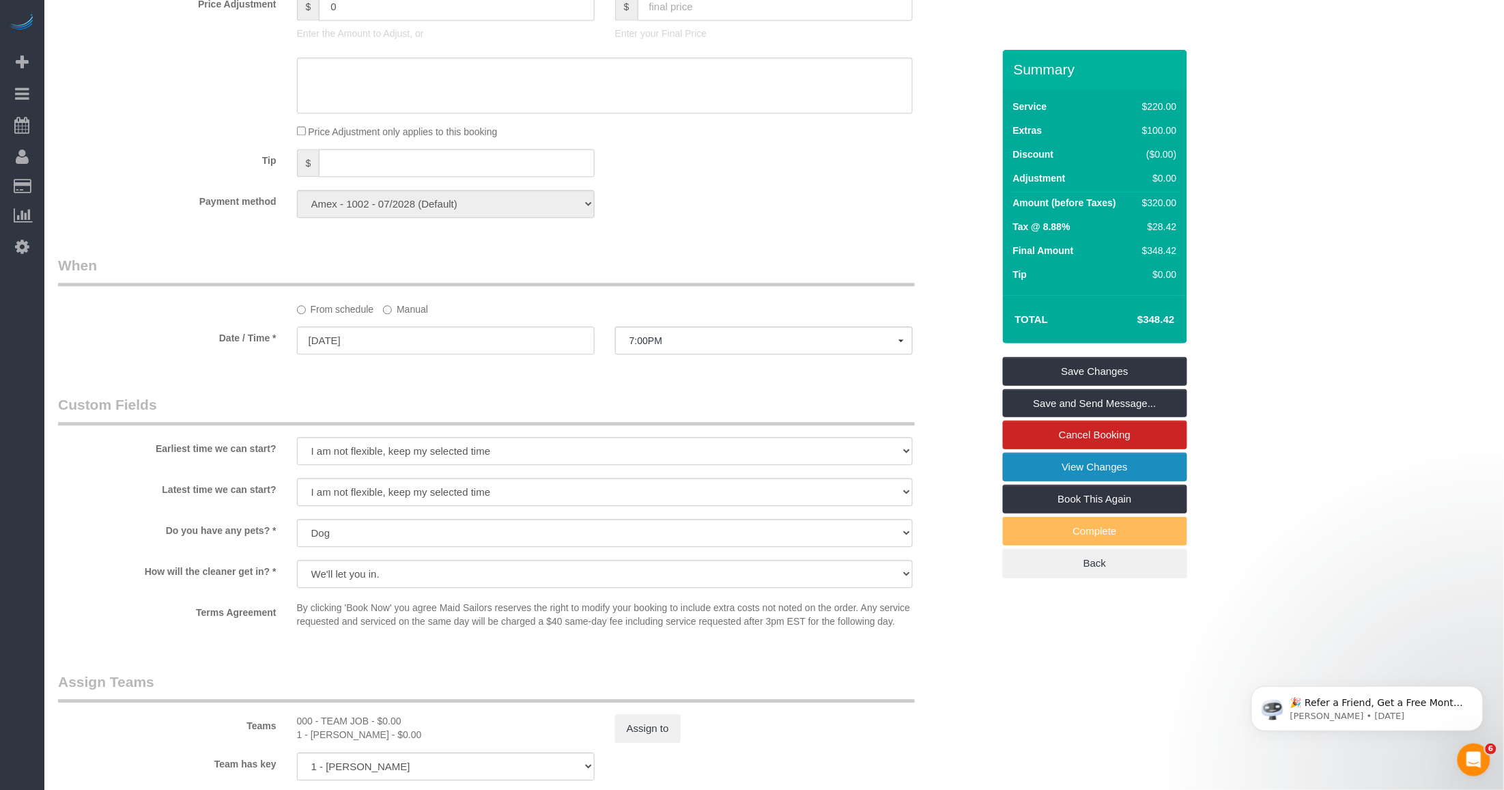
click at [1083, 466] on link "View Changes" at bounding box center [1095, 467] width 184 height 29
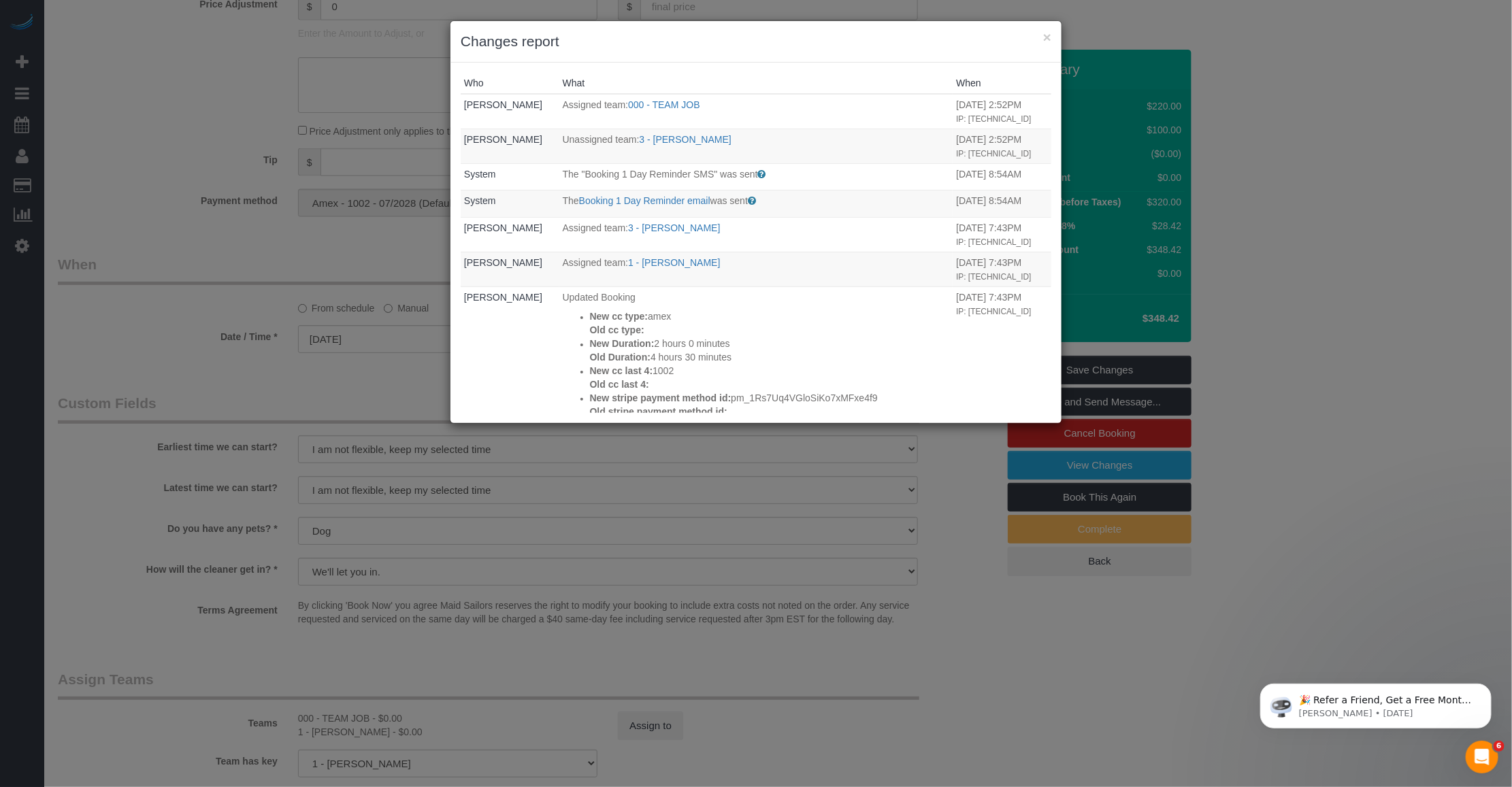
click at [1042, 38] on h3 "Changes report" at bounding box center [756, 41] width 591 height 20
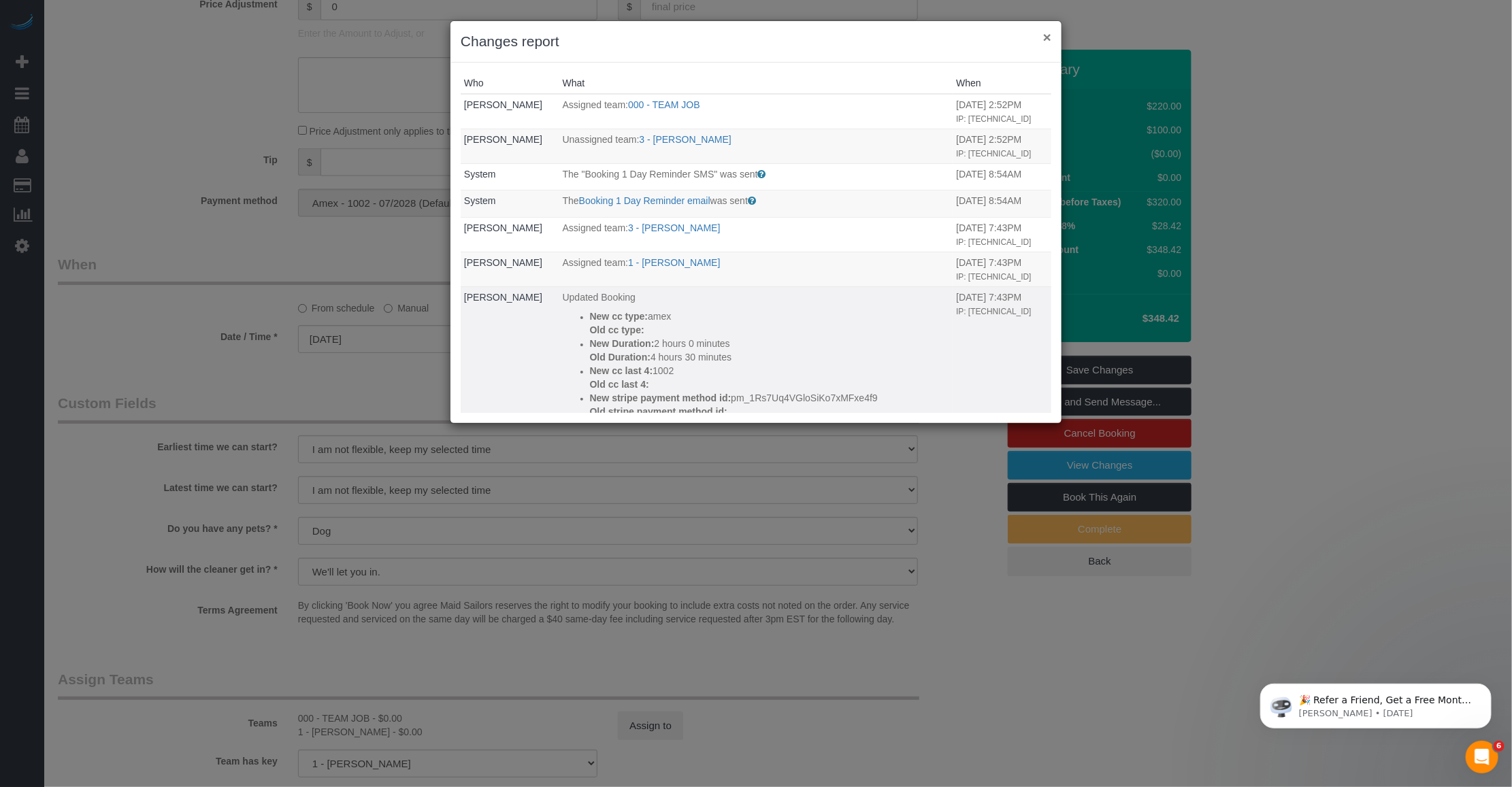
drag, startPoint x: 1049, startPoint y: 35, endPoint x: 466, endPoint y: 317, distance: 647.6
click at [1048, 36] on button "×" at bounding box center [1047, 37] width 8 height 14
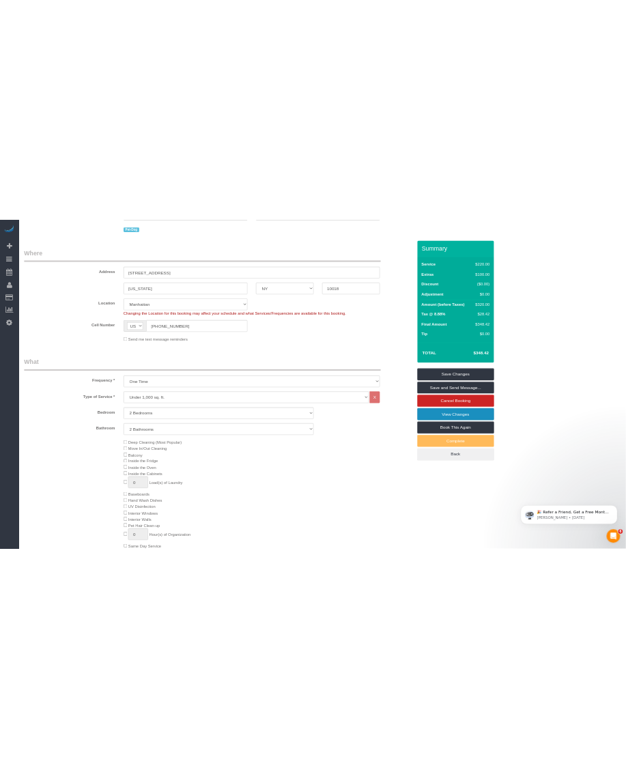
scroll to position [0, 0]
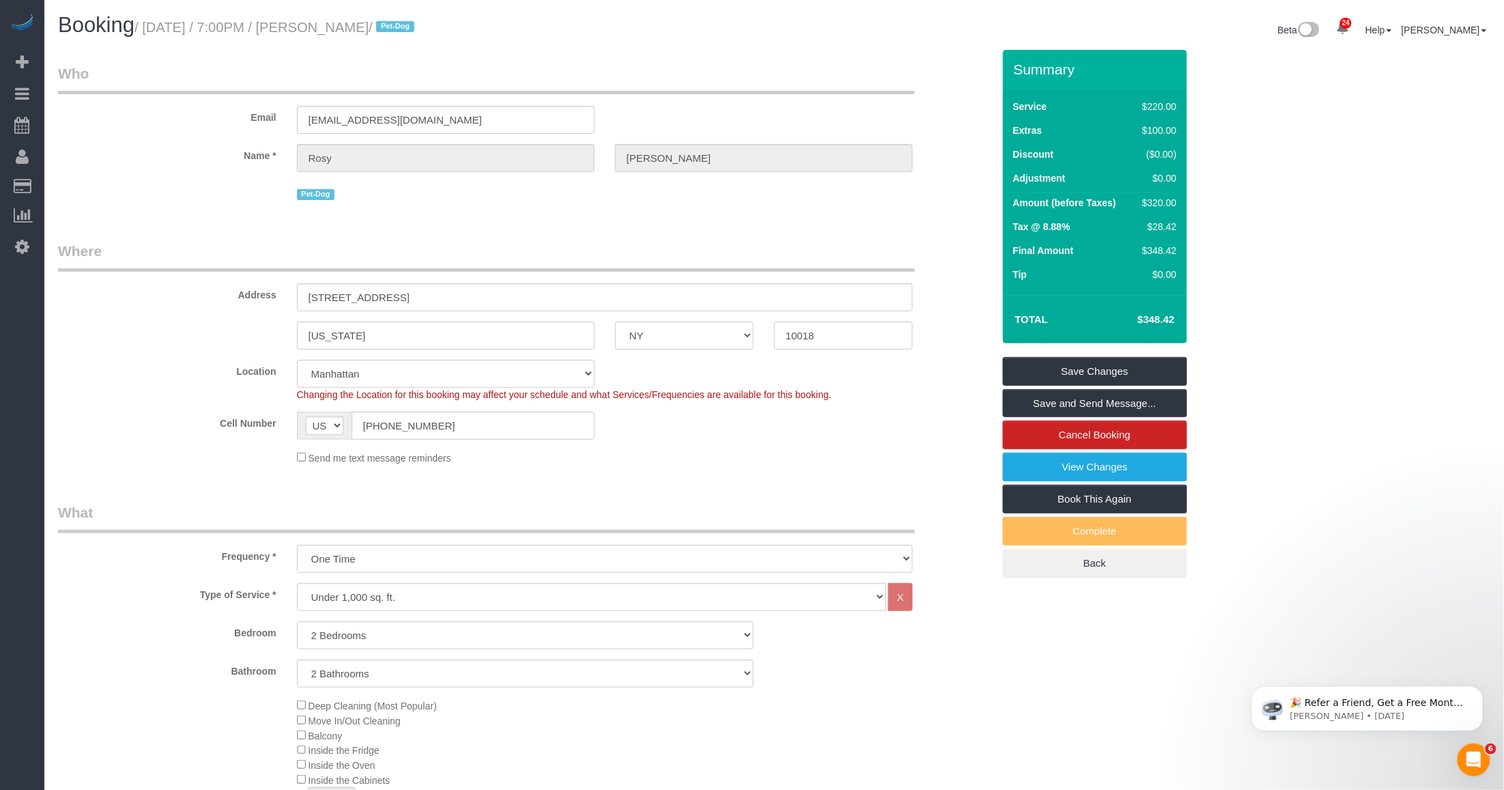
click at [186, 28] on small "/ September 22, 2025 / 7:00PM / Rosy Thachil / Pet-Dog" at bounding box center [276, 27] width 284 height 15
drag, startPoint x: 151, startPoint y: 25, endPoint x: 424, endPoint y: 24, distance: 273.1
click at [418, 24] on small "/ September 22, 2025 / 7:00PM / Rosy Thachil / Pet-Dog" at bounding box center [276, 27] width 284 height 15
copy small "September 22, 2025 / 7:00PM / Rosy Thachil"
click at [242, 25] on small "/ September 22, 2025 / 7:00PM / Rosy Thachil / Pet-Dog" at bounding box center [276, 27] width 284 height 15
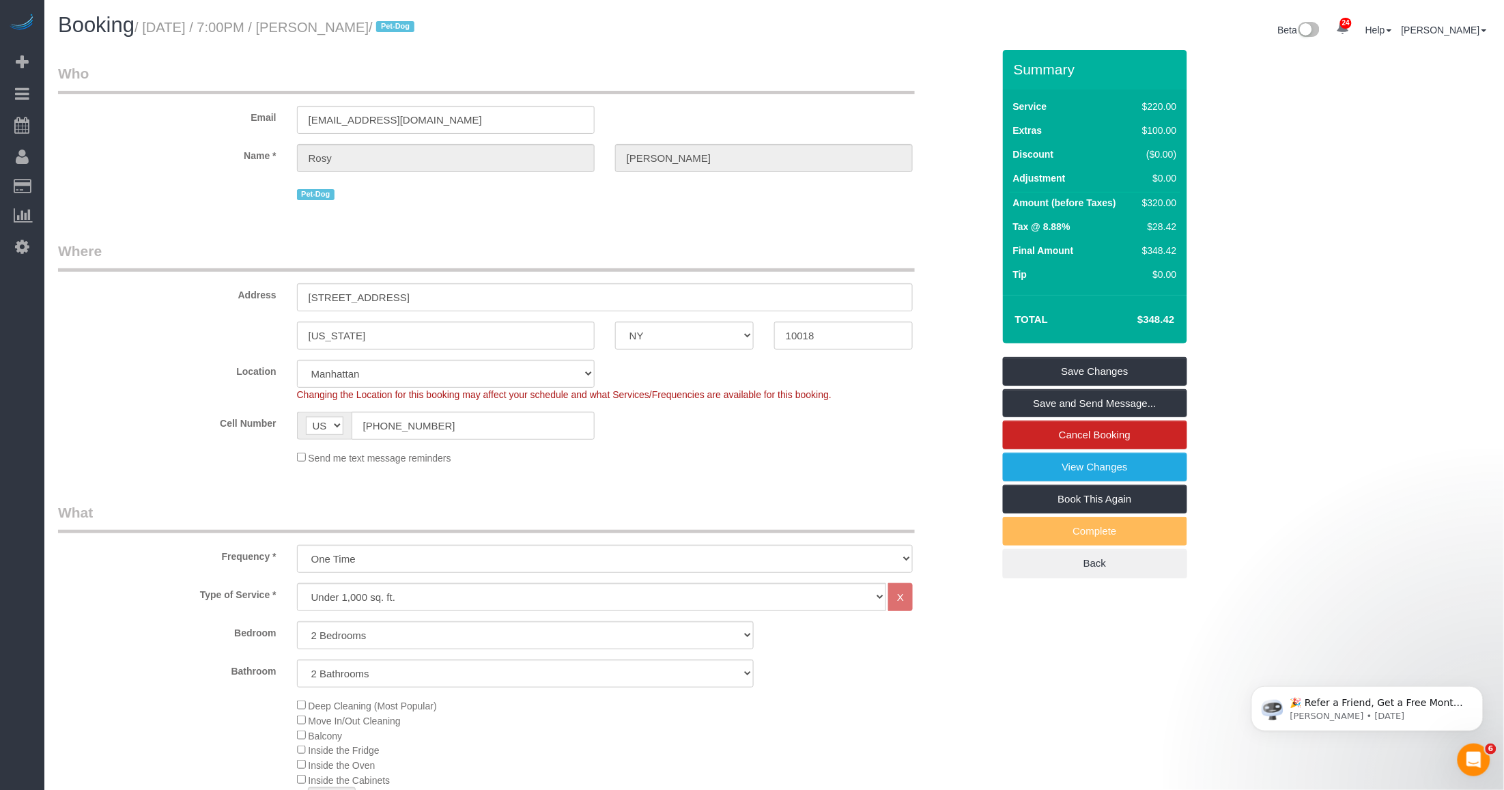
drag, startPoint x: 147, startPoint y: 23, endPoint x: 422, endPoint y: 31, distance: 274.6
click at [418, 31] on small "/ September 22, 2025 / 7:00PM / Rosy Thachil / Pet-Dog" at bounding box center [276, 27] width 284 height 15
copy small "September 22, 2025 / 7:00PM / Rosy Thachil"
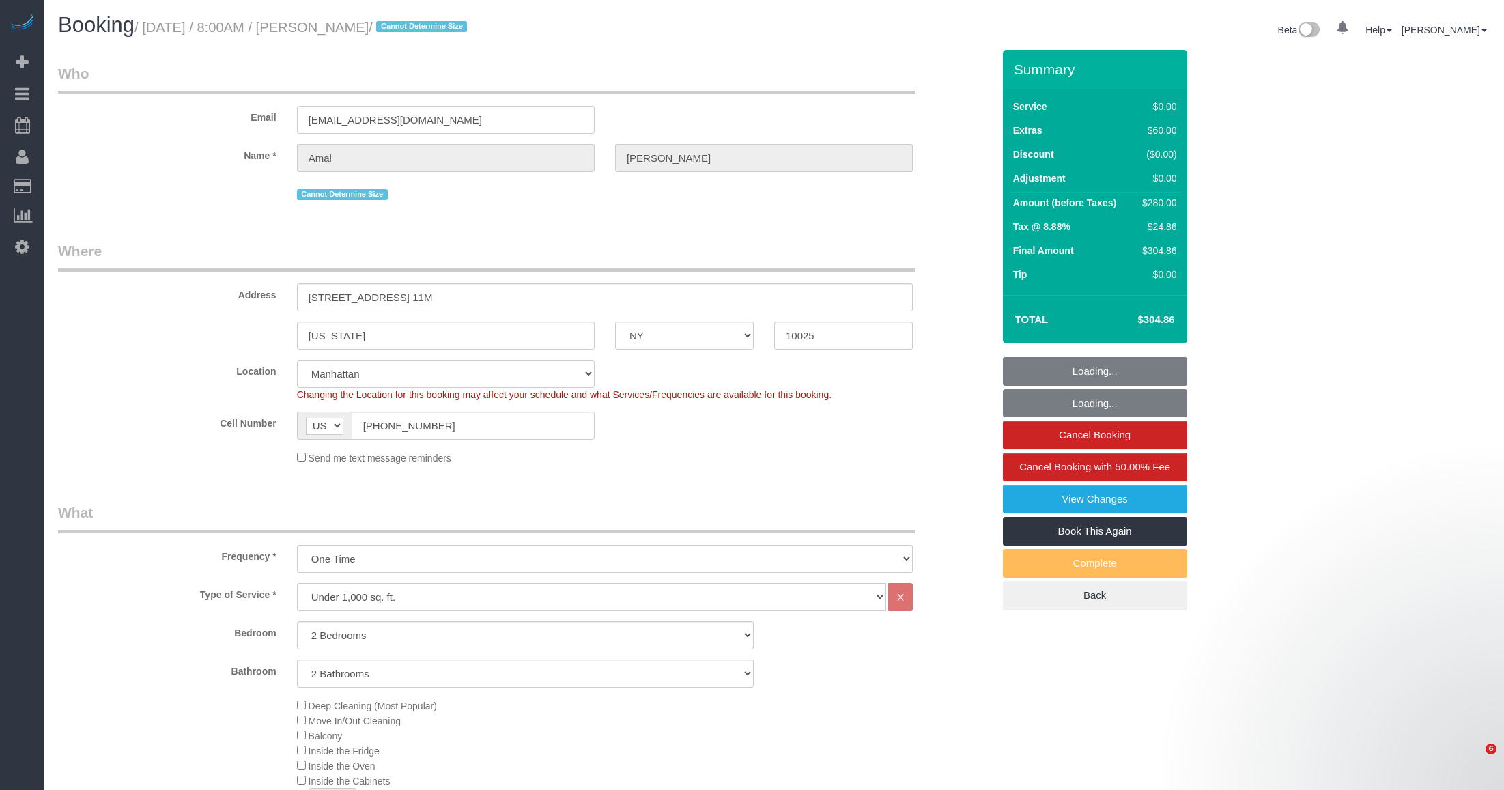
select select "NY"
select select "2"
select select "spot52"
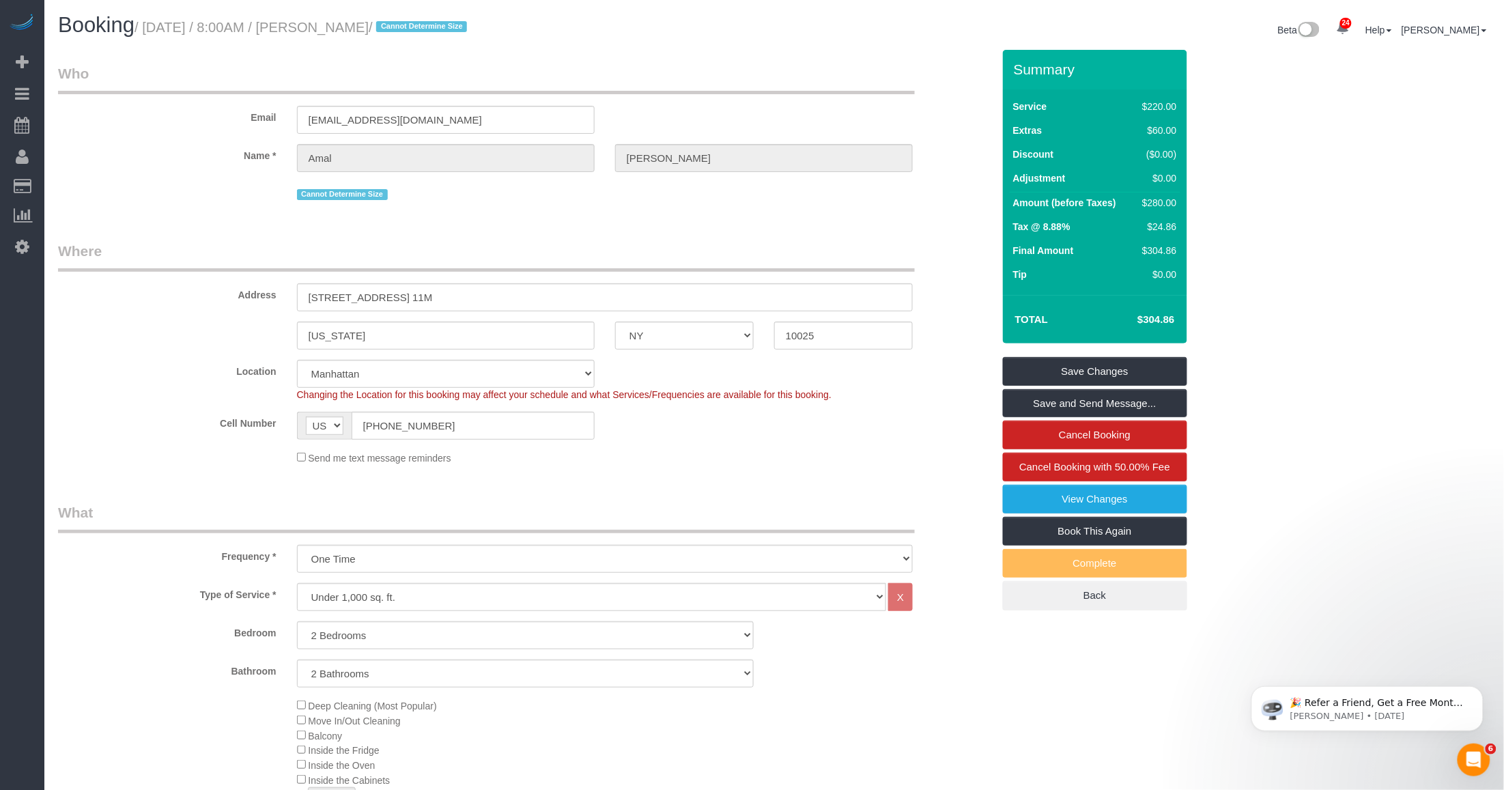
click at [158, 35] on h1 "Booking / [DATE] / 8:00AM / [PERSON_NAME] / Cannot Determine Size" at bounding box center [411, 25] width 706 height 23
drag, startPoint x: 147, startPoint y: 27, endPoint x: 404, endPoint y: 31, distance: 257.4
click at [404, 31] on small "/ [DATE] / 8:00AM / [PERSON_NAME] / Cannot Determine Size" at bounding box center [302, 27] width 337 height 15
copy small "[DATE] / 8:00AM / [PERSON_NAME]"
drag, startPoint x: 195, startPoint y: 25, endPoint x: 179, endPoint y: 1, distance: 28.6
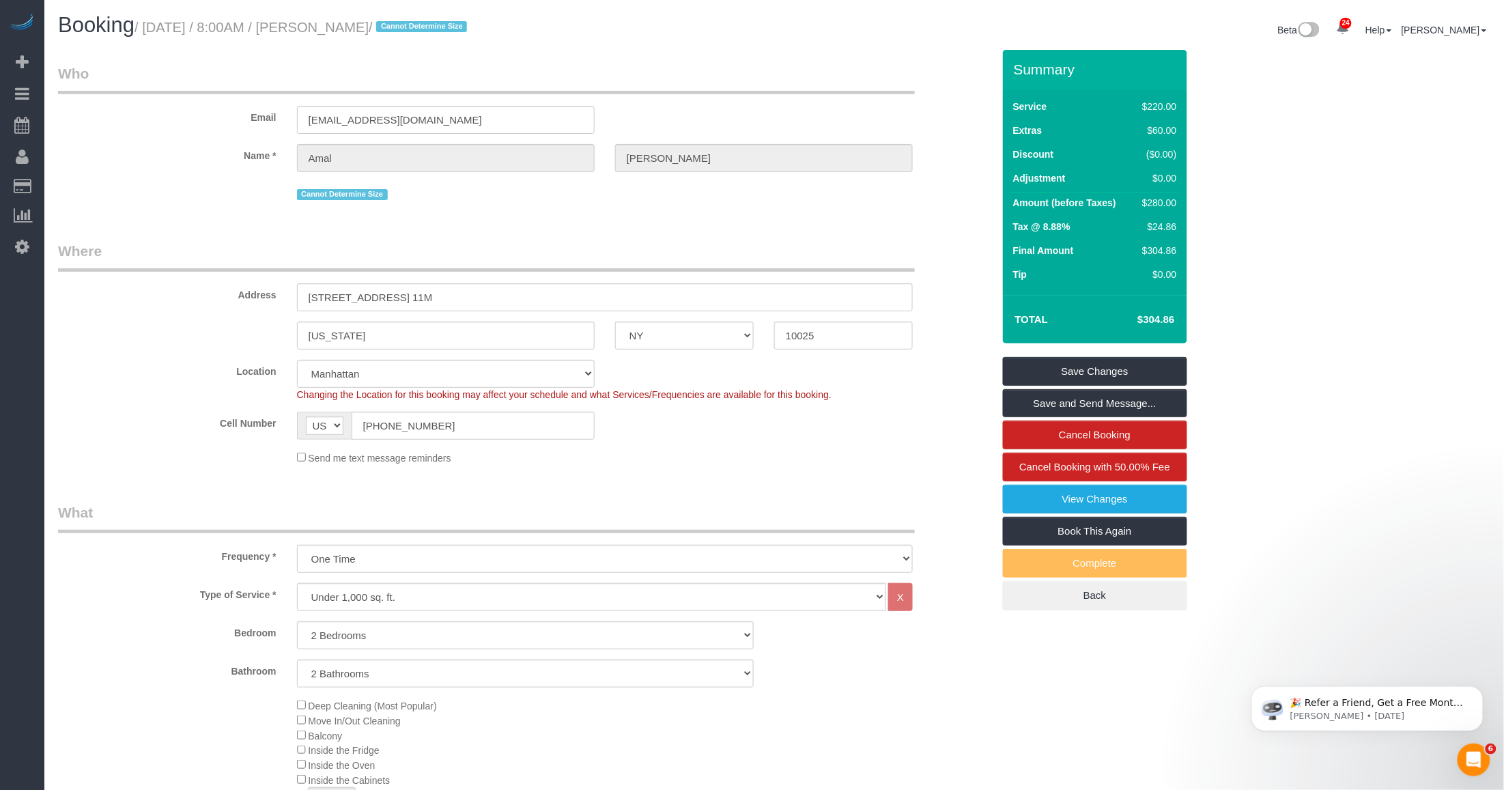
click at [192, 25] on small "/ [DATE] / 8:00AM / [PERSON_NAME] / Cannot Determine Size" at bounding box center [302, 27] width 337 height 15
drag, startPoint x: 152, startPoint y: 396, endPoint x: 162, endPoint y: 360, distance: 37.6
click at [151, 396] on div "Location [GEOGRAPHIC_DATA] [GEOGRAPHIC_DATA] [GEOGRAPHIC_DATA] [GEOGRAPHIC_DATA…" at bounding box center [525, 381] width 955 height 42
drag, startPoint x: 149, startPoint y: 27, endPoint x: 406, endPoint y: 32, distance: 257.4
click at [406, 32] on small "/ [DATE] / 8:00AM / [PERSON_NAME] / Cannot Determine Size" at bounding box center [302, 27] width 337 height 15
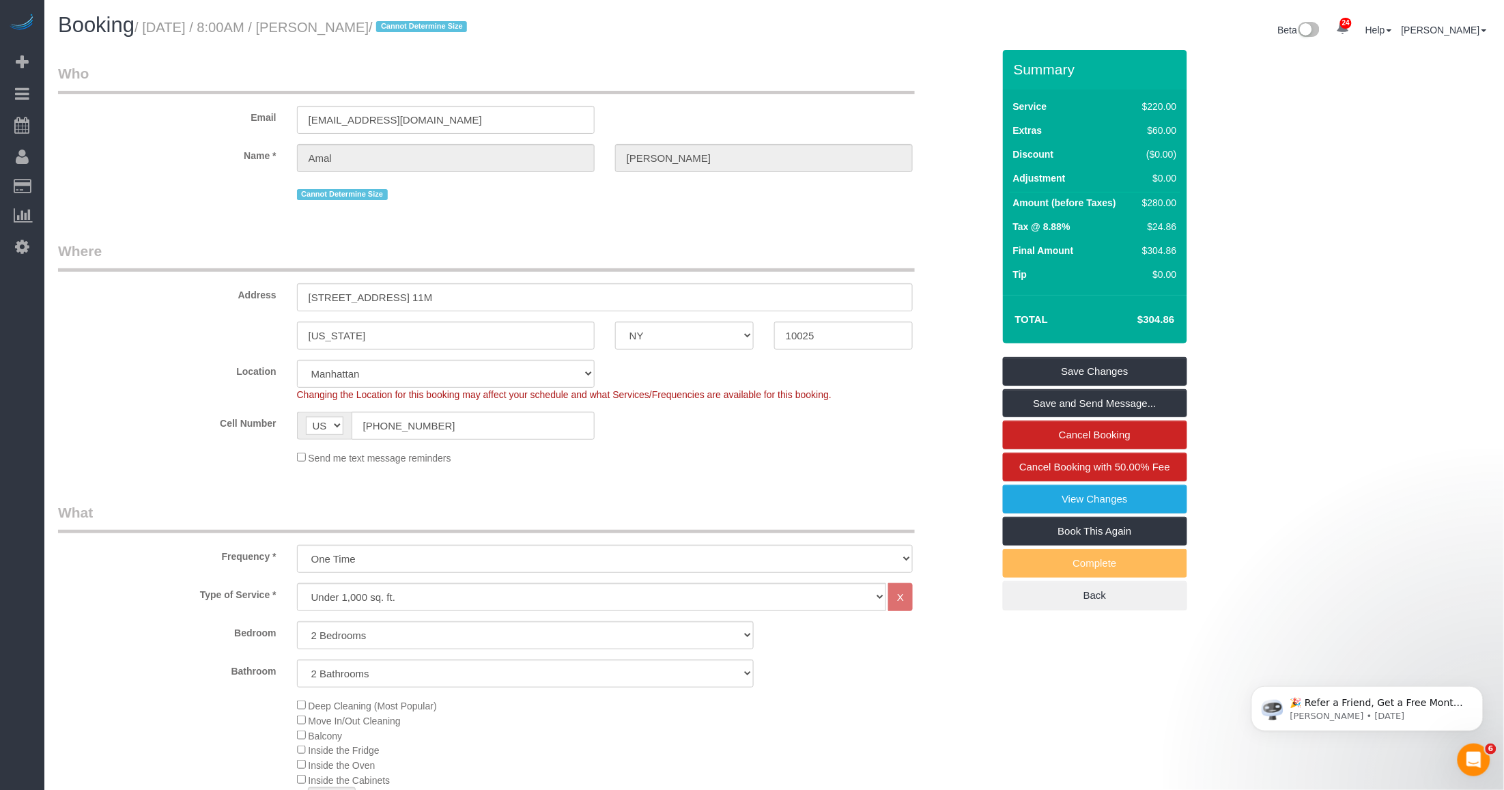
copy small "[DATE] / 8:00AM / [PERSON_NAME]"
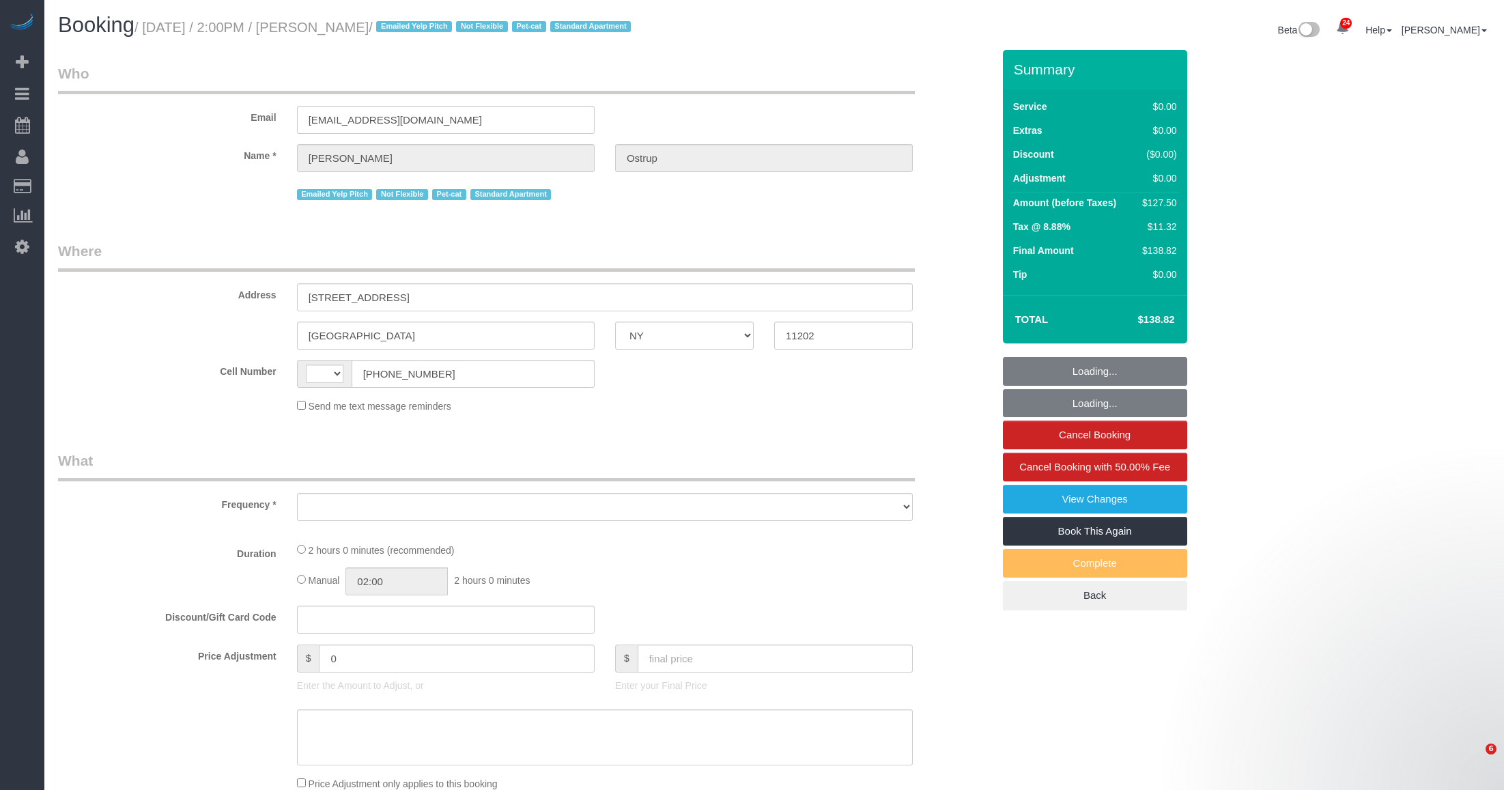
select select "NY"
select select "string:stripe-pm_1JnT9g4VGloSiKo7baXlI1T6"
select select "string:[GEOGRAPHIC_DATA]"
select select "object:581"
select select "number:89"
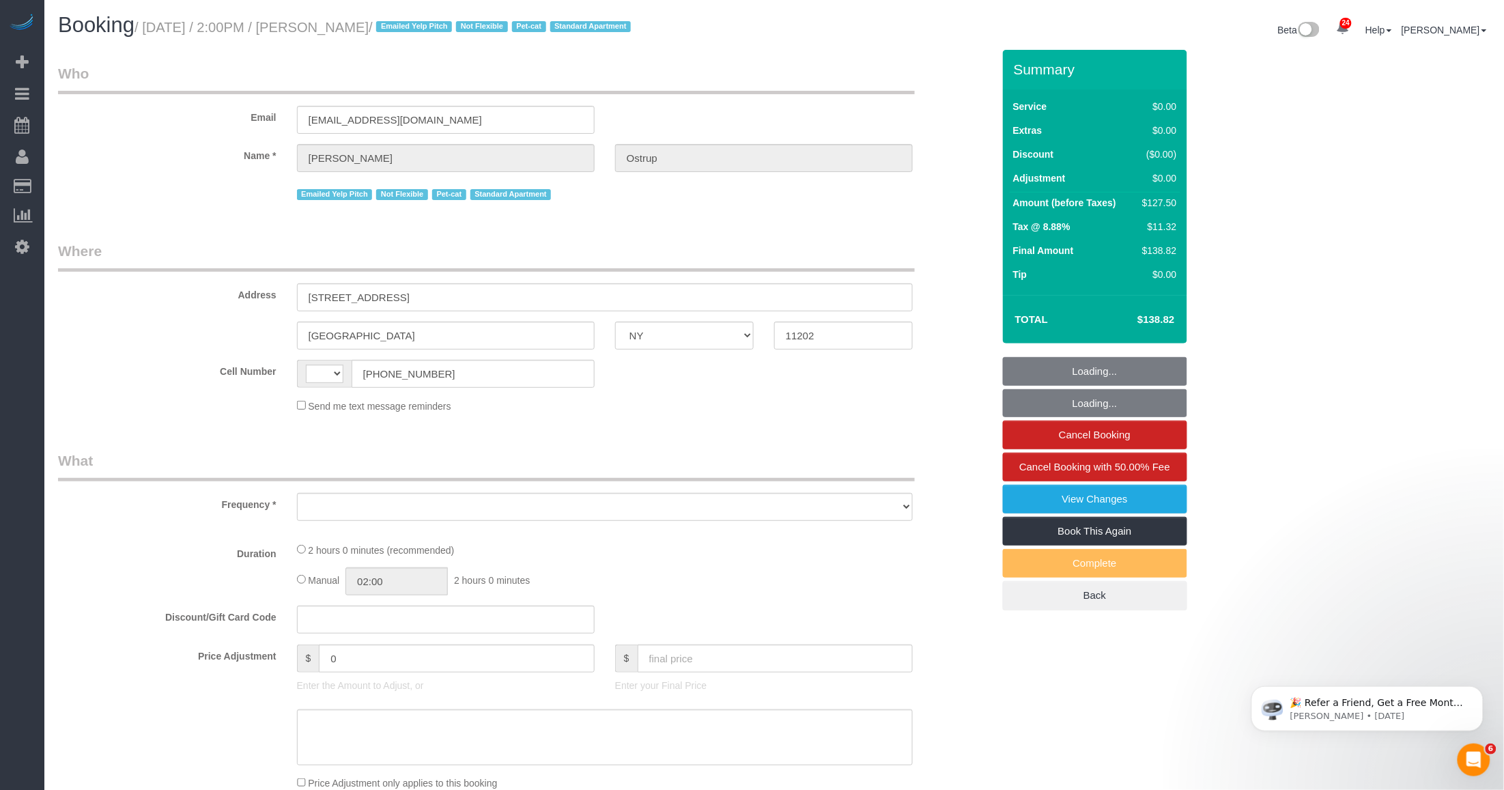
select select "number:90"
select select "number:14"
select select "number:5"
select select "number:21"
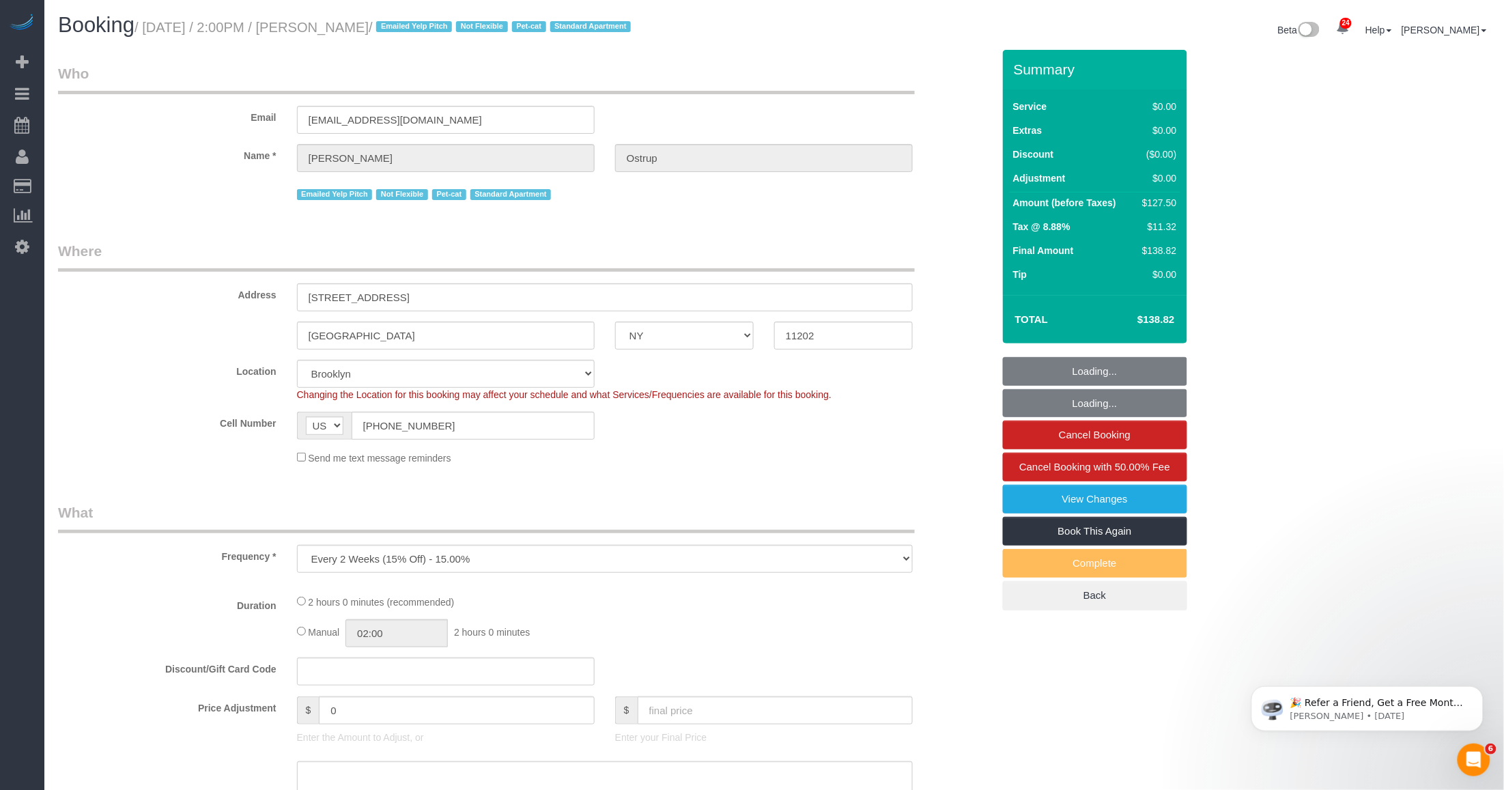
select select "1"
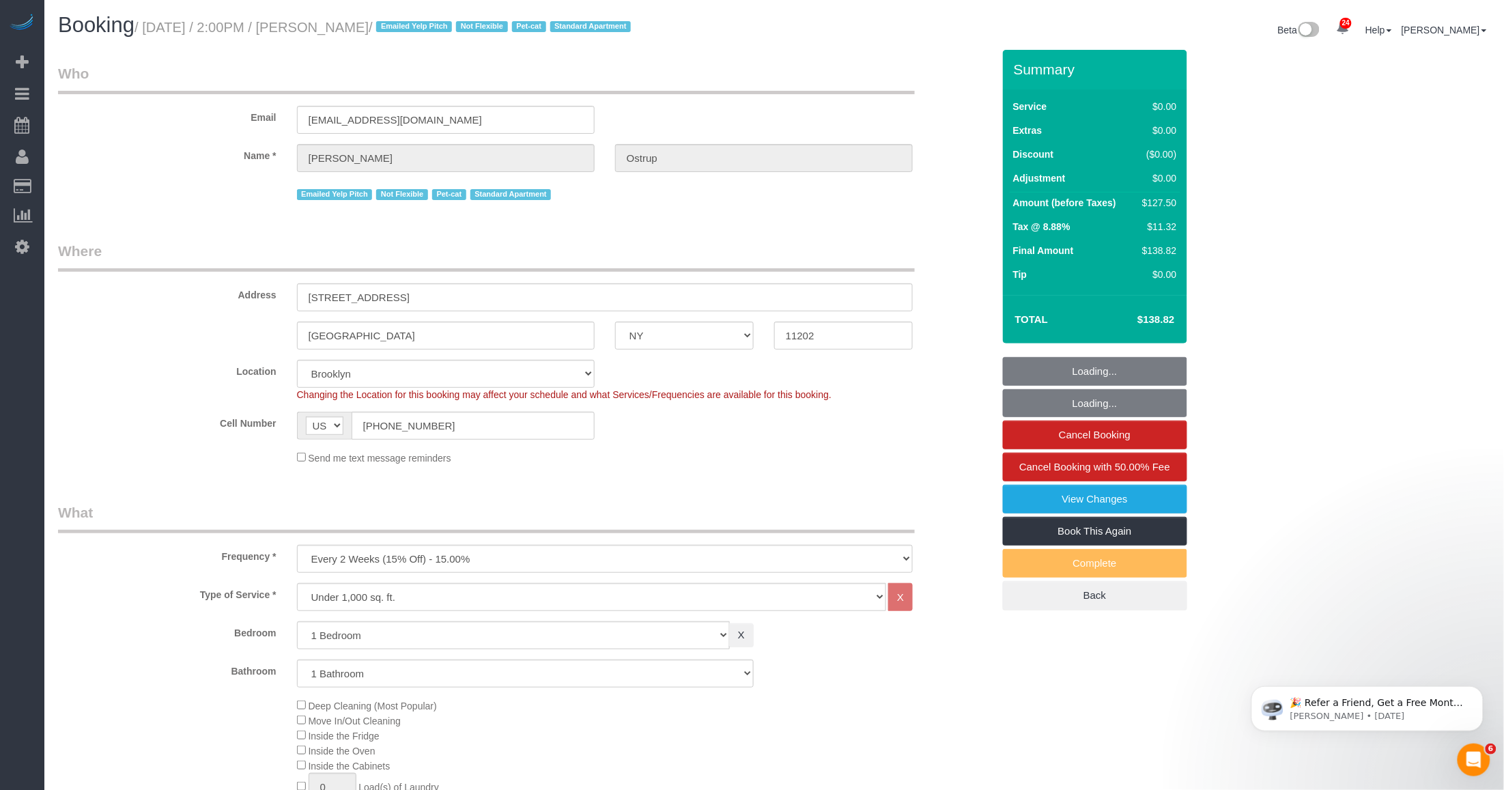
select select "spot1"
select select "object:1519"
select select "1"
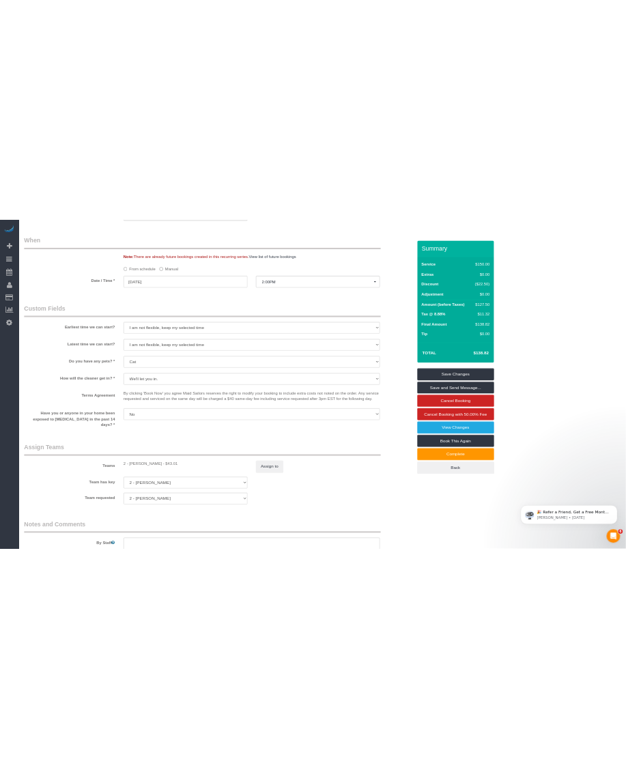
scroll to position [1451, 0]
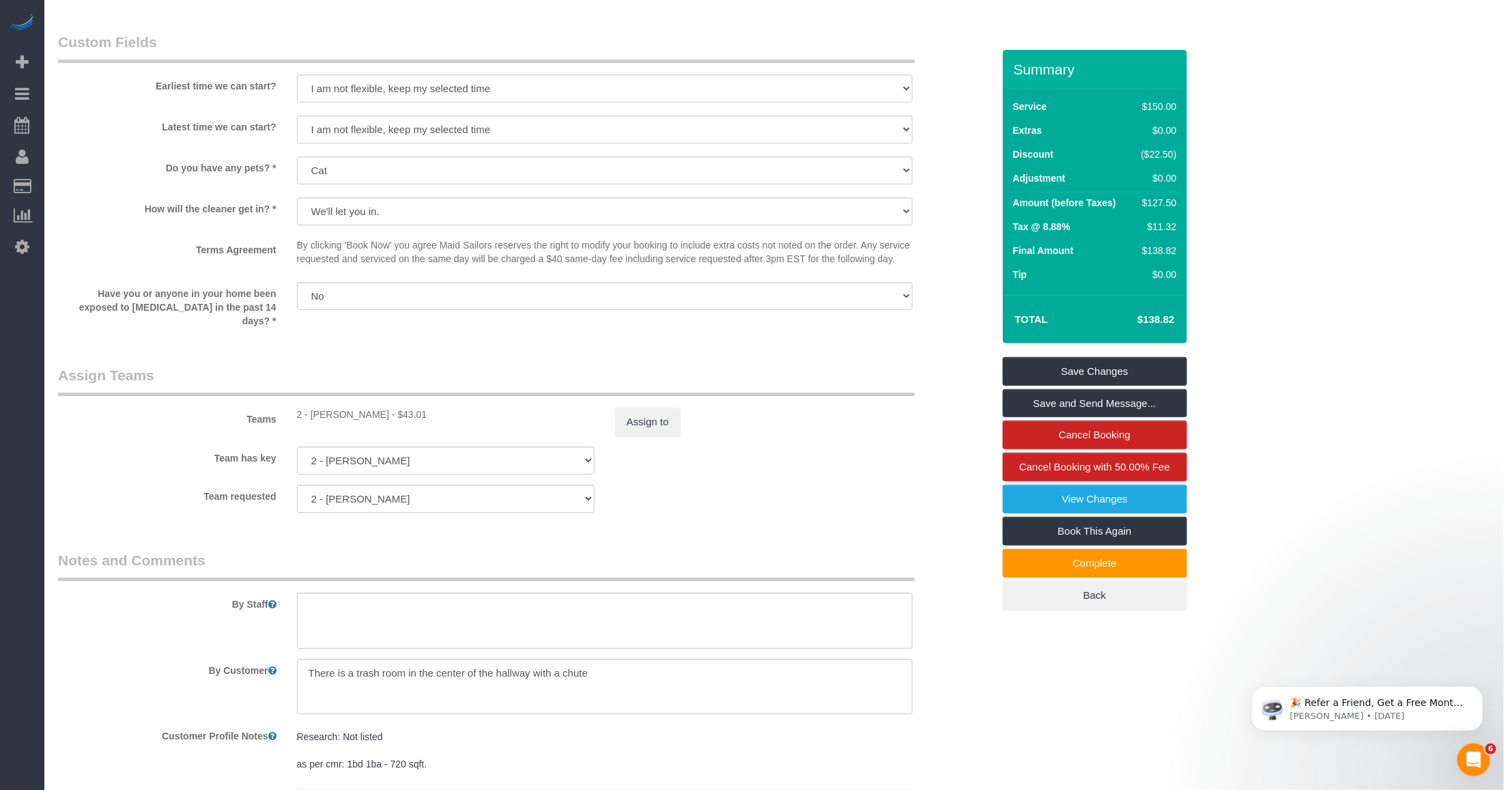
drag, startPoint x: 309, startPoint y: 397, endPoint x: 381, endPoint y: 395, distance: 71.7
click at [381, 408] on div "2 - Guerline Piquant - $43.01" at bounding box center [446, 415] width 298 height 14
copy div "Guerline Piquant"
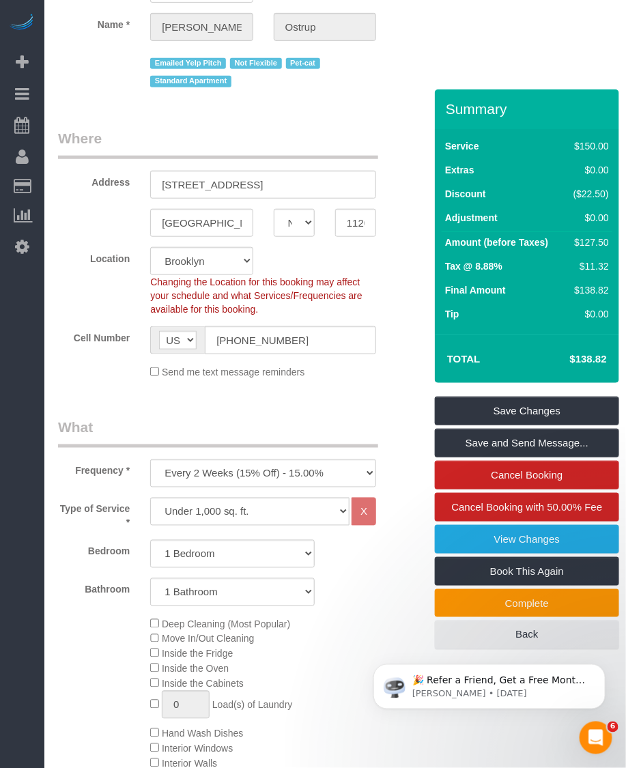
scroll to position [0, 0]
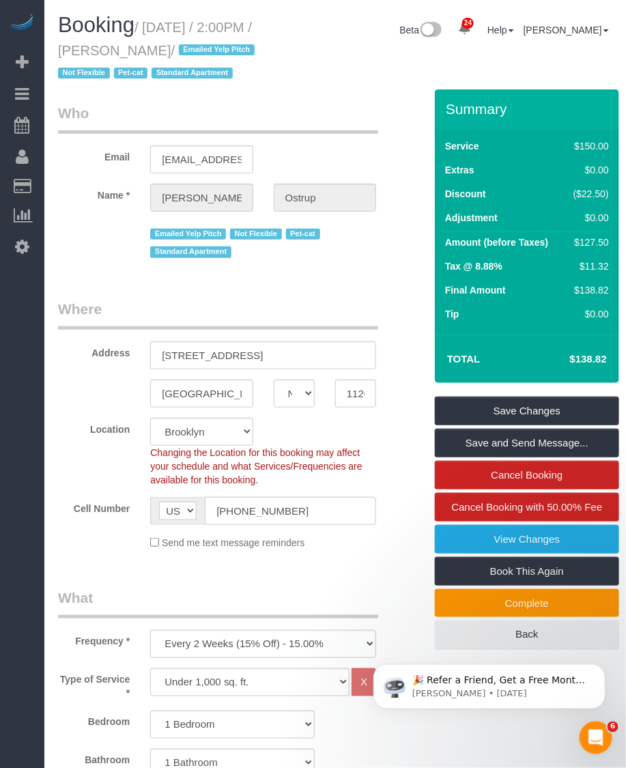
drag, startPoint x: 147, startPoint y: 25, endPoint x: 200, endPoint y: 46, distance: 57.6
click at [200, 46] on small "/ September 21, 2025 / 2:00PM / Zach Ostrup / Emailed Yelp Pitch Not Flexible P…" at bounding box center [158, 50] width 201 height 61
copy small "September 21, 2025 / 2:00PM / Zach Ostrup"
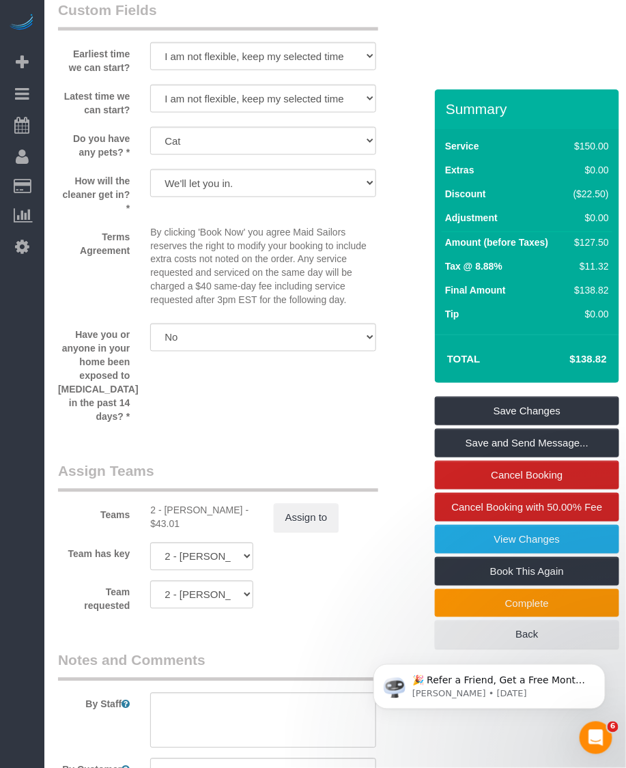
scroll to position [1707, 0]
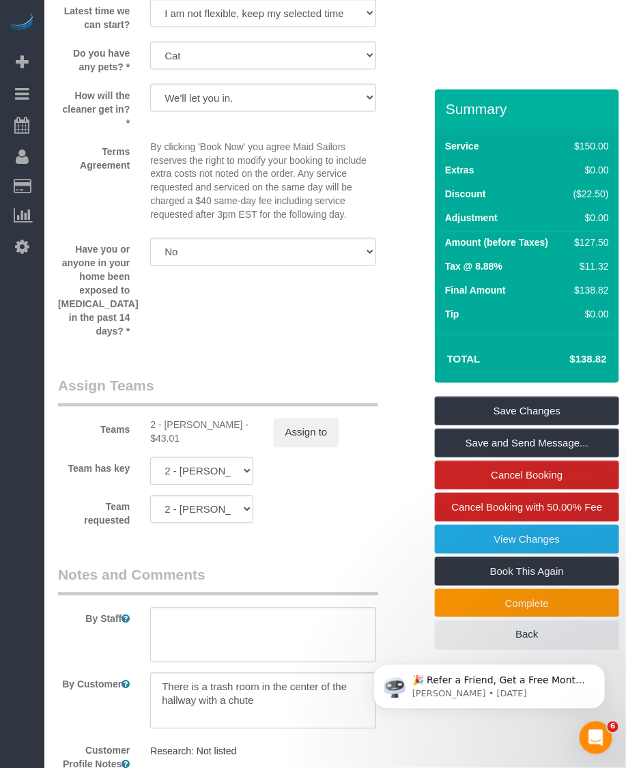
click at [176, 446] on div "2 - Guerline Piquant - $43.01" at bounding box center [201, 431] width 102 height 27
copy div "Guerline"
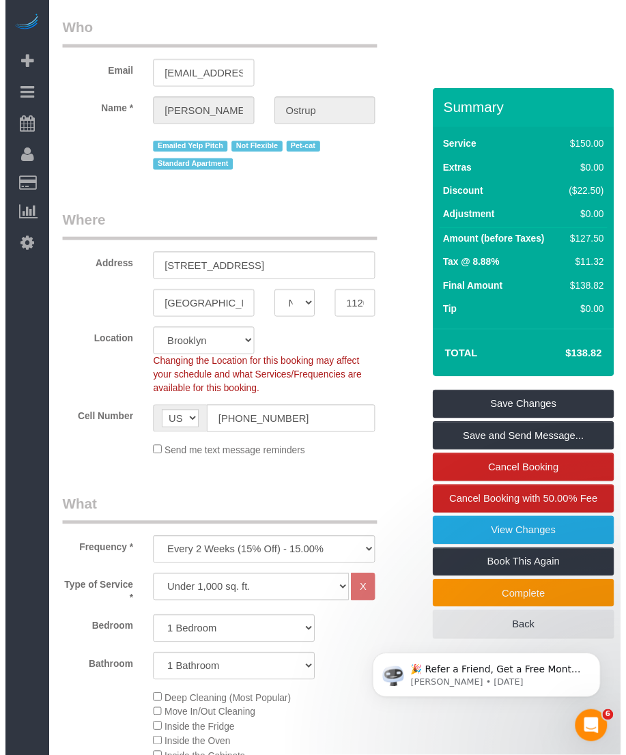
scroll to position [0, 0]
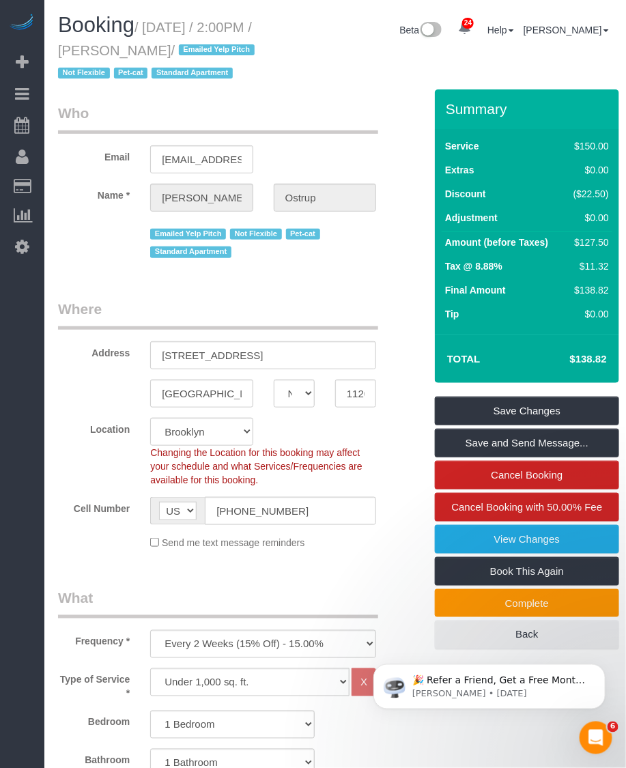
drag, startPoint x: 63, startPoint y: 353, endPoint x: 273, endPoint y: 263, distance: 228.5
click at [63, 353] on link "Time Tracking Logs" at bounding box center [129, 354] width 171 height 27
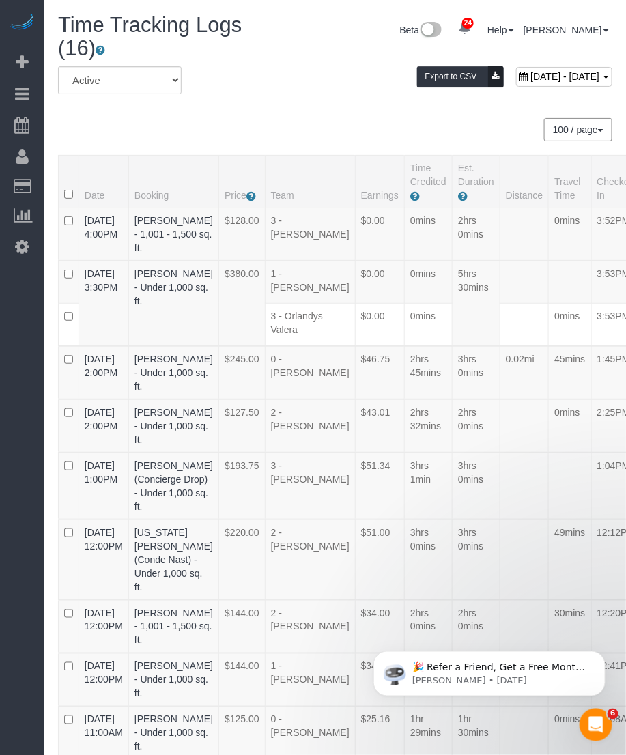
click at [340, 104] on div "All Active Archived September 21, 2025 - September 21, 2025 Export to CSV" at bounding box center [335, 85] width 575 height 38
